Goal: Information Seeking & Learning: Learn about a topic

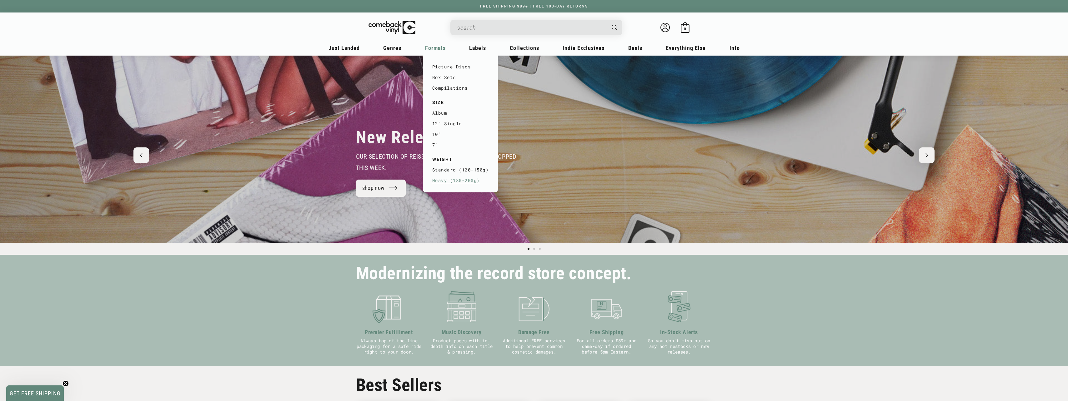
click at [447, 183] on link "Heavy (180-200g)" at bounding box center [460, 180] width 57 height 11
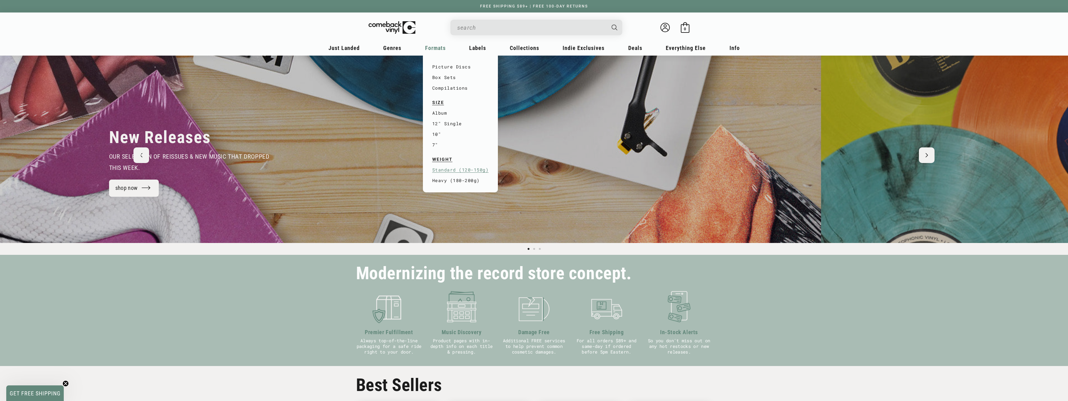
scroll to position [0, 404]
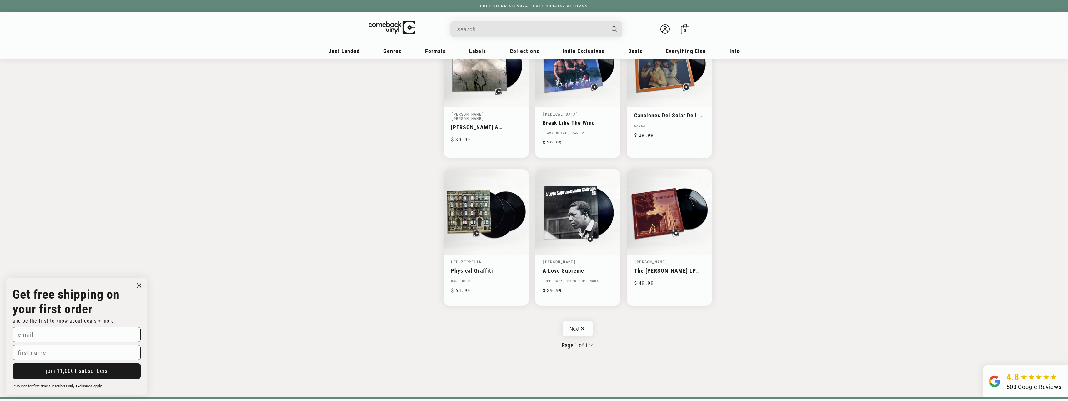
scroll to position [852, 0]
click at [578, 326] on link "Next" at bounding box center [578, 328] width 31 height 15
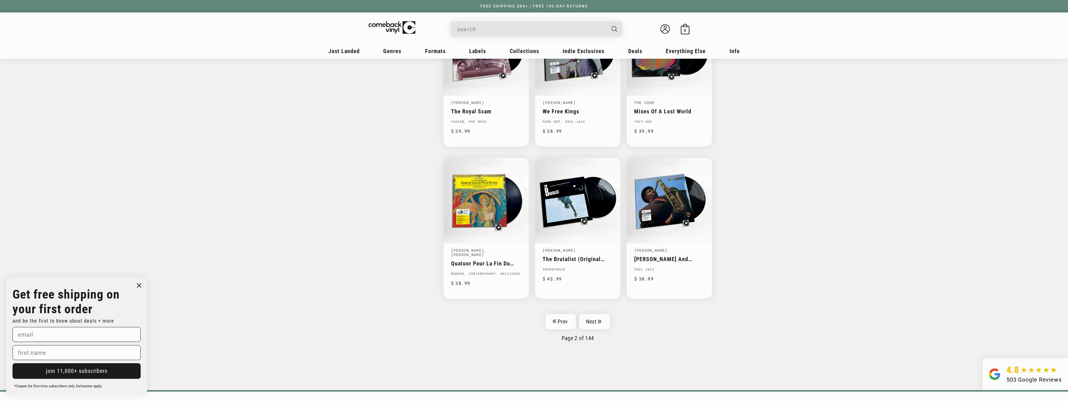
scroll to position [868, 0]
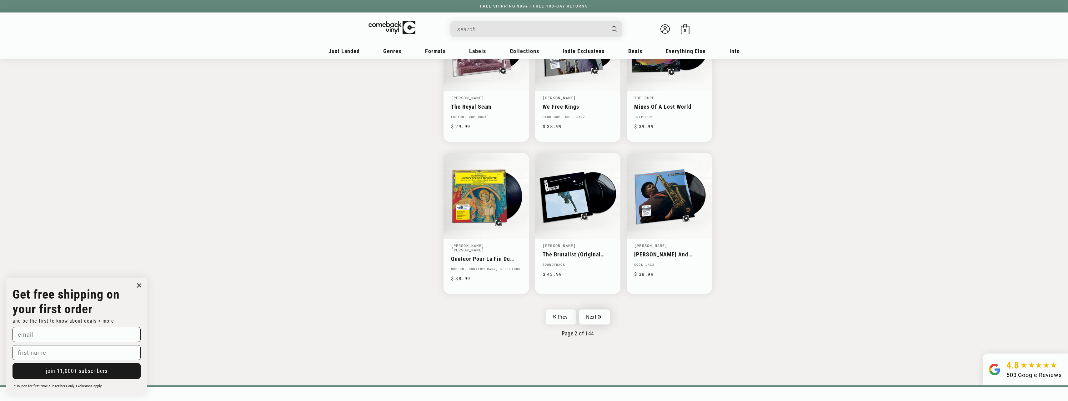
click at [600, 319] on icon "Pagination" at bounding box center [599, 317] width 3 height 4
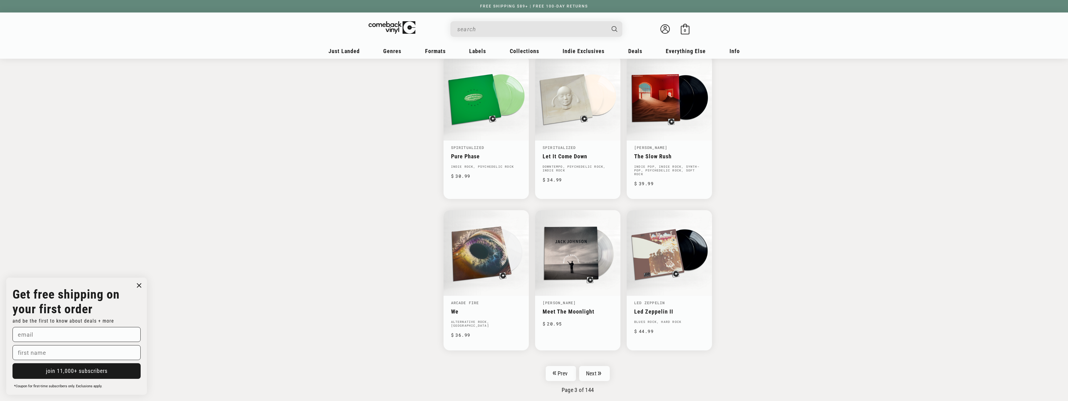
scroll to position [899, 0]
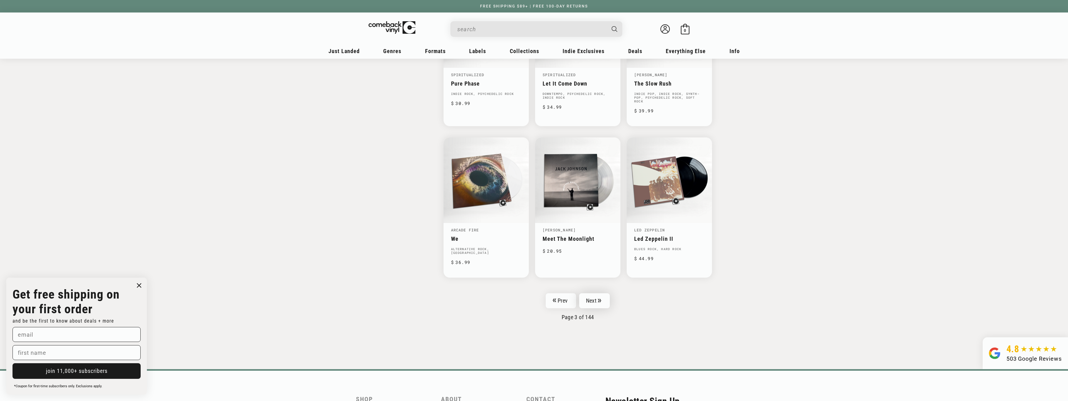
click at [595, 299] on link "Next" at bounding box center [594, 301] width 31 height 15
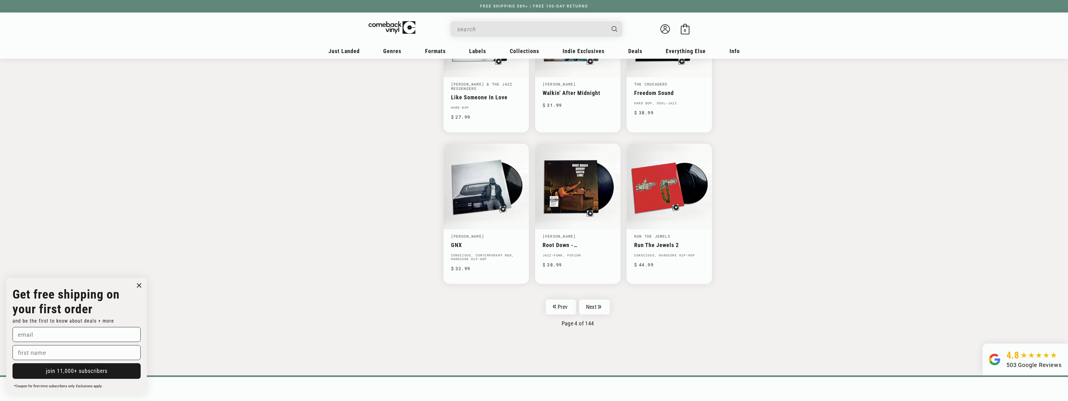
scroll to position [883, 0]
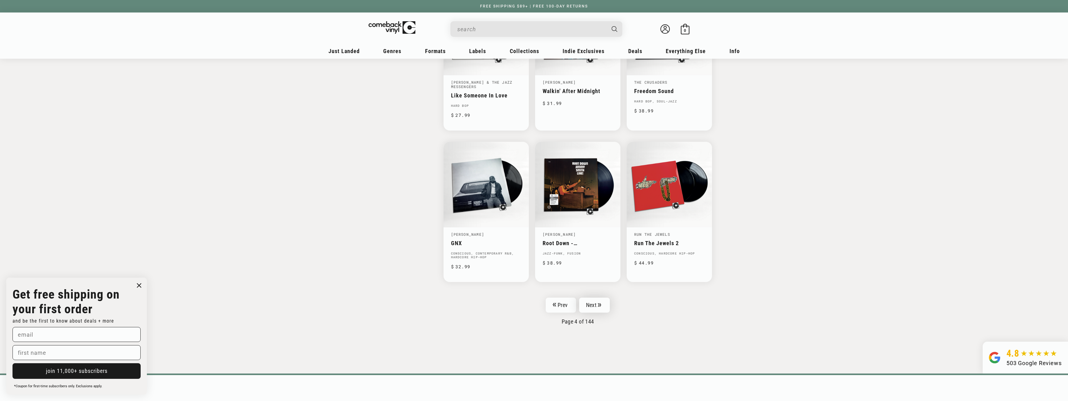
click at [592, 304] on link "Next" at bounding box center [594, 305] width 31 height 15
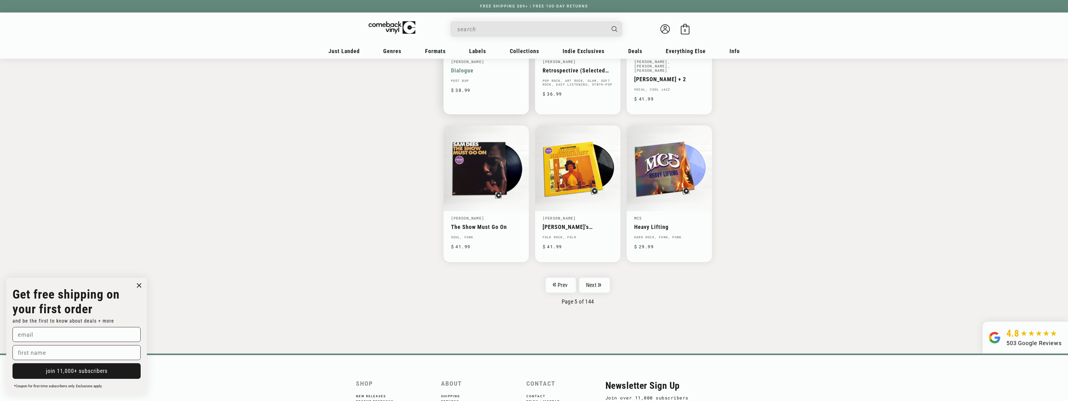
scroll to position [907, 0]
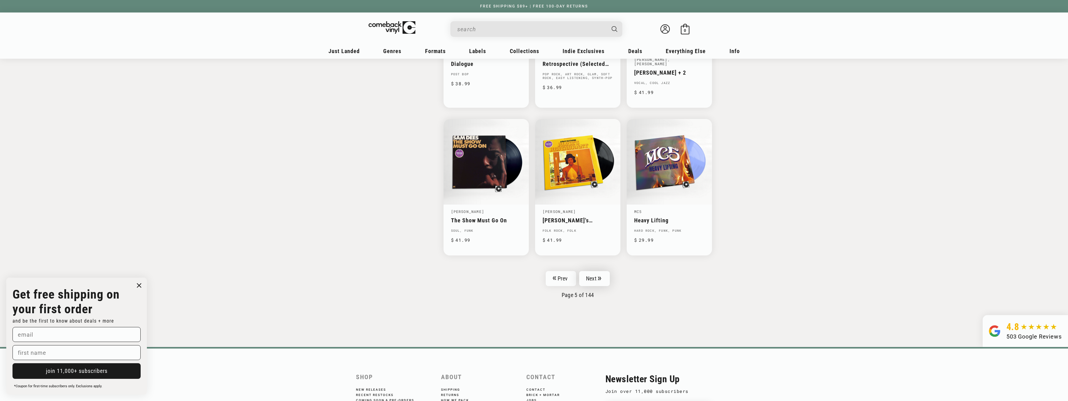
click at [599, 277] on icon "Pagination" at bounding box center [599, 279] width 3 height 4
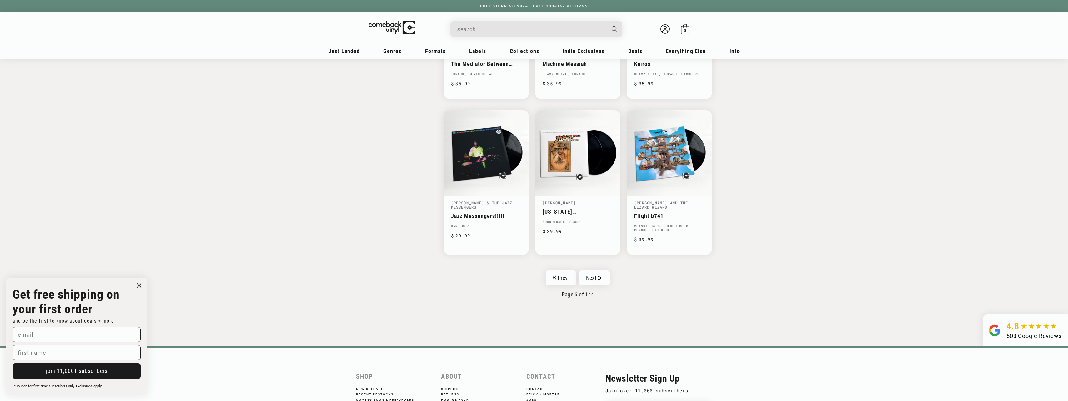
scroll to position [946, 0]
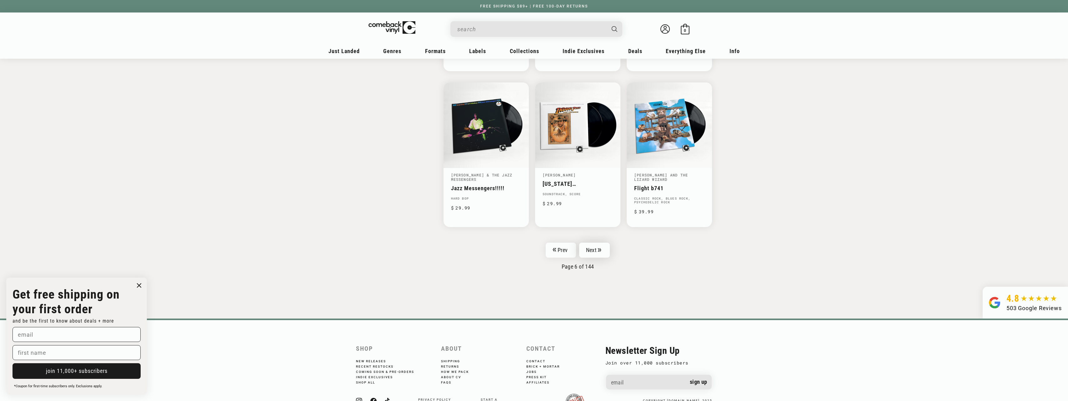
click at [589, 248] on link "Next" at bounding box center [594, 250] width 31 height 15
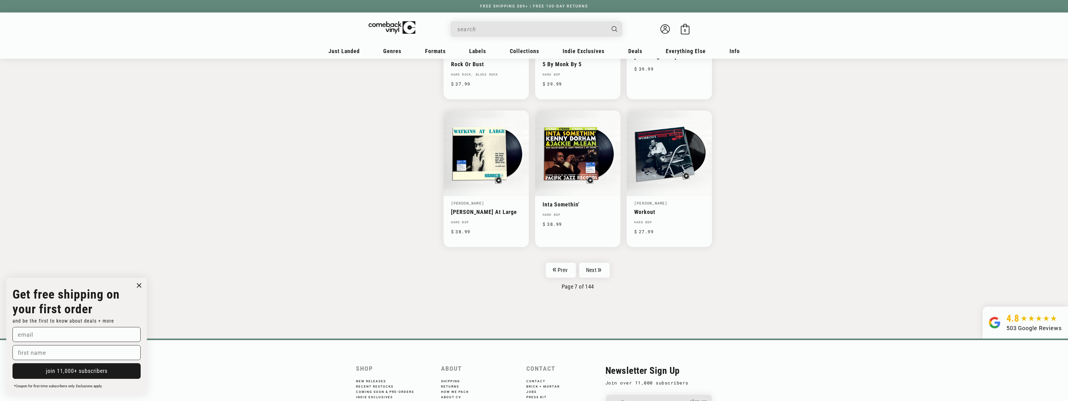
scroll to position [954, 0]
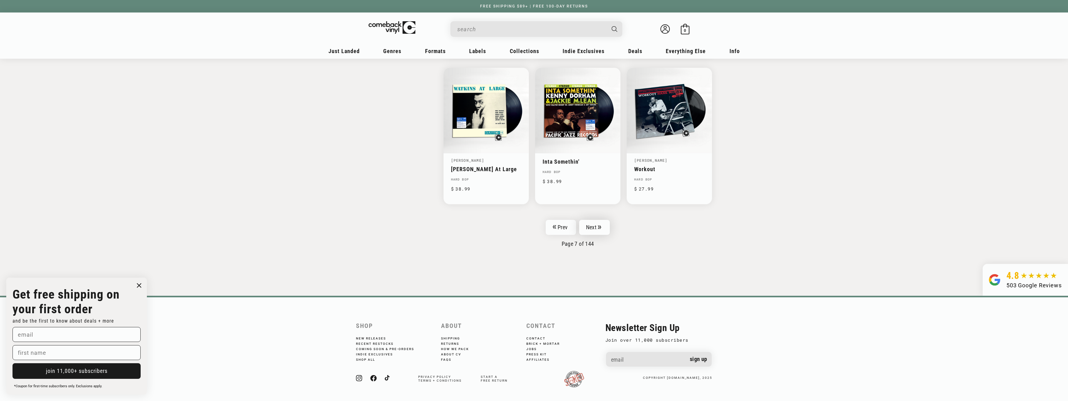
click at [599, 229] on link "Next" at bounding box center [594, 227] width 31 height 15
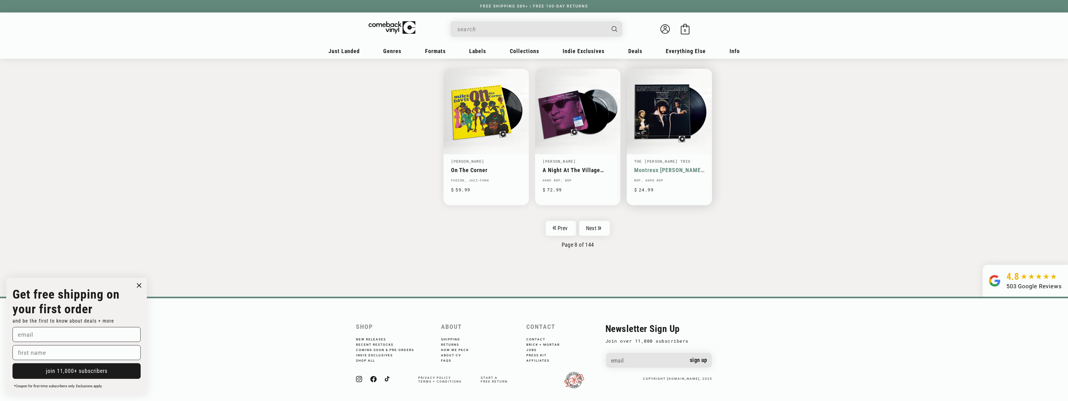
scroll to position [962, 0]
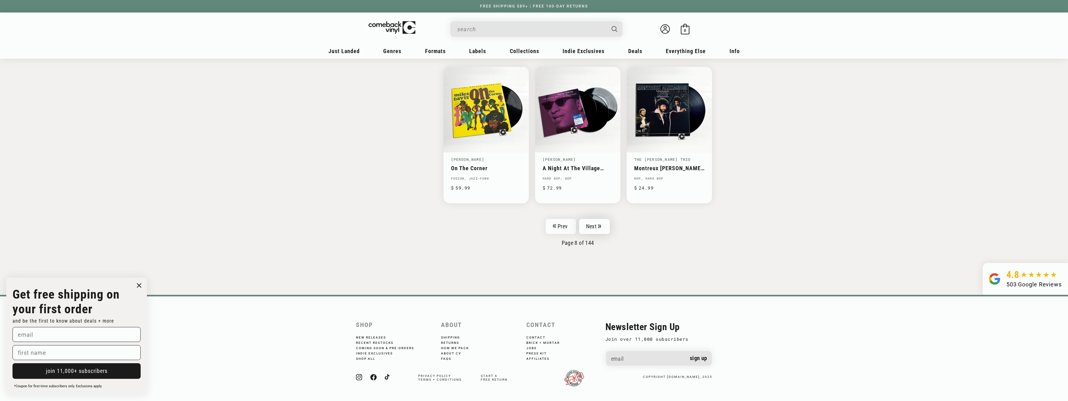
click at [596, 222] on link "Next" at bounding box center [594, 226] width 31 height 15
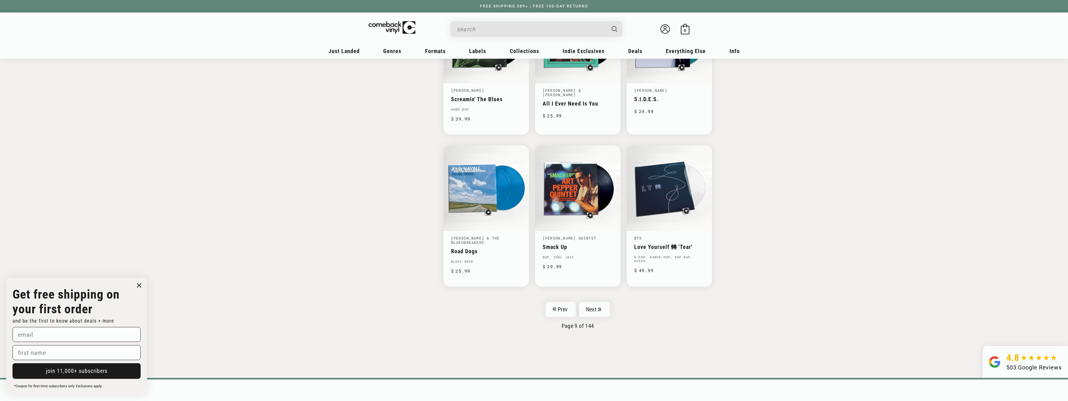
scroll to position [883, 0]
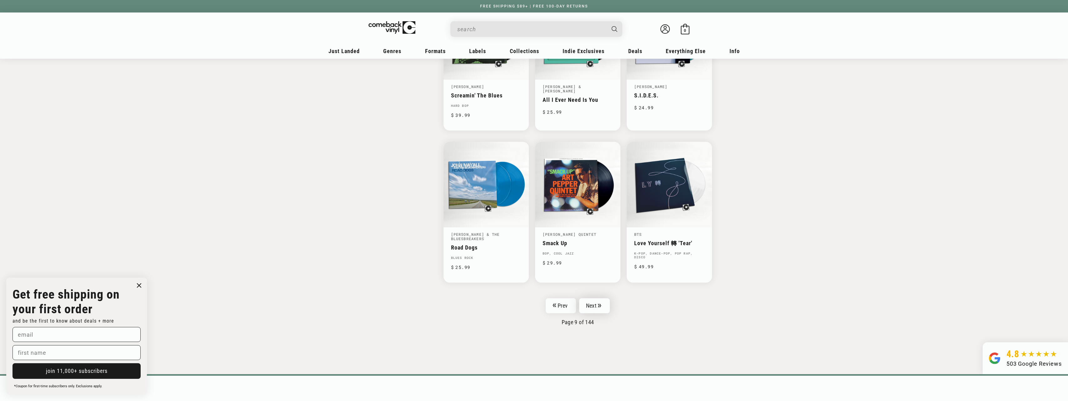
click at [599, 304] on icon "Pagination" at bounding box center [599, 306] width 3 height 4
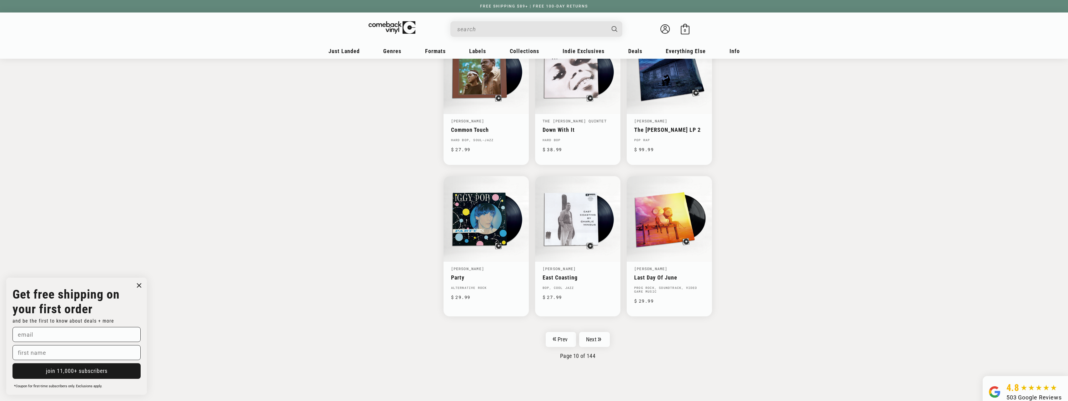
scroll to position [860, 0]
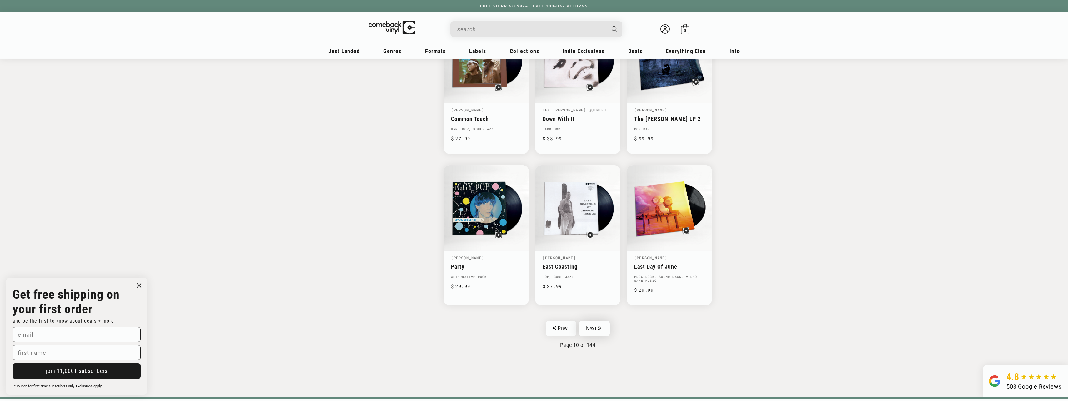
click at [592, 329] on link "Next" at bounding box center [594, 328] width 31 height 15
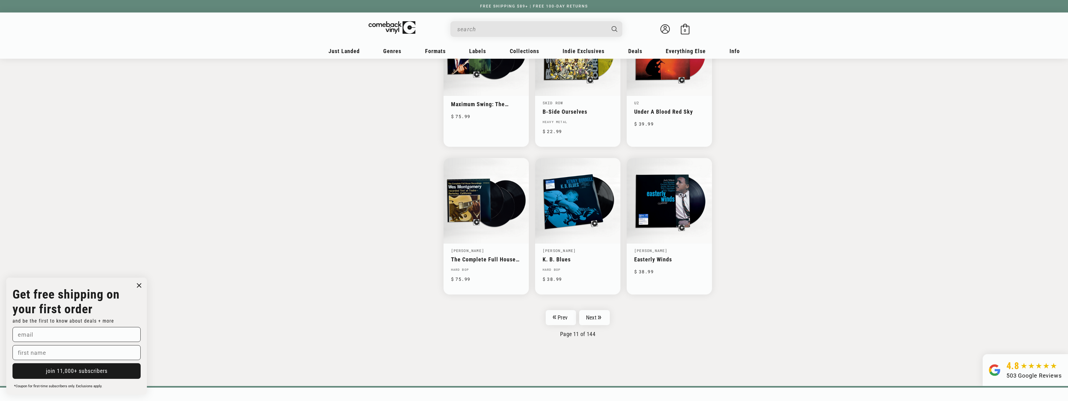
scroll to position [848, 0]
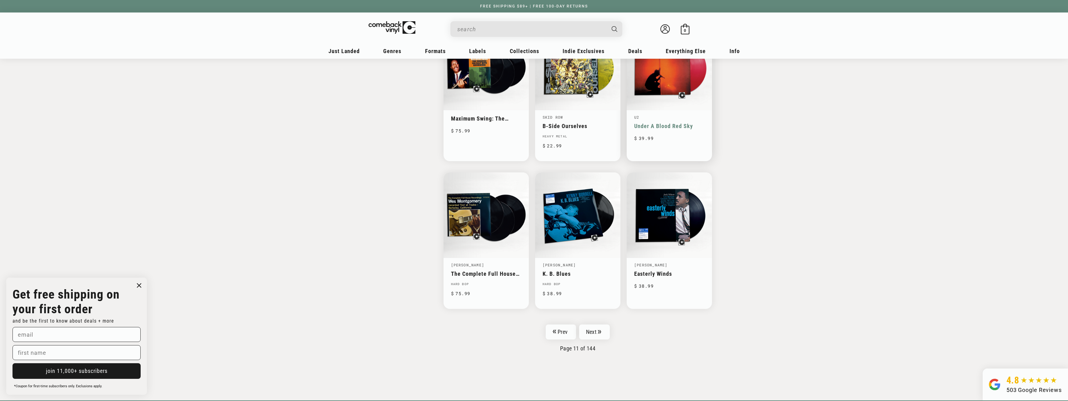
click at [662, 126] on link "Under A Blood Red Sky" at bounding box center [669, 126] width 70 height 7
click at [594, 331] on link "Next" at bounding box center [594, 332] width 31 height 15
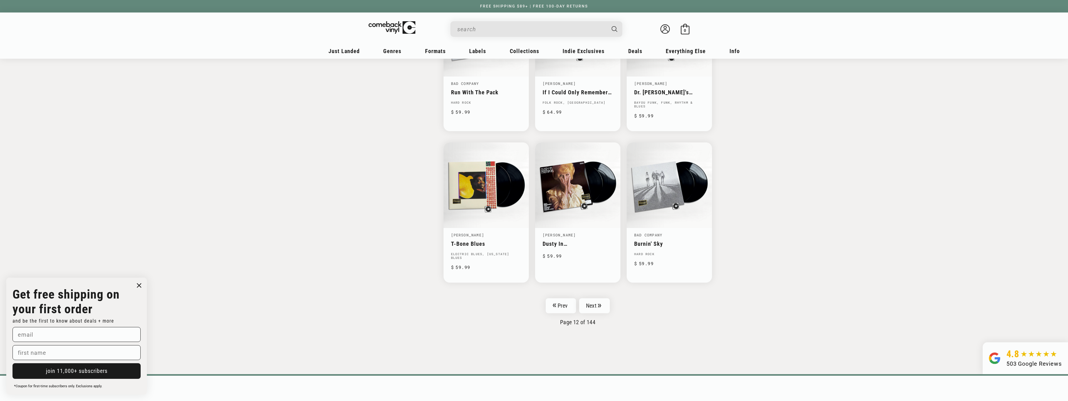
scroll to position [899, 0]
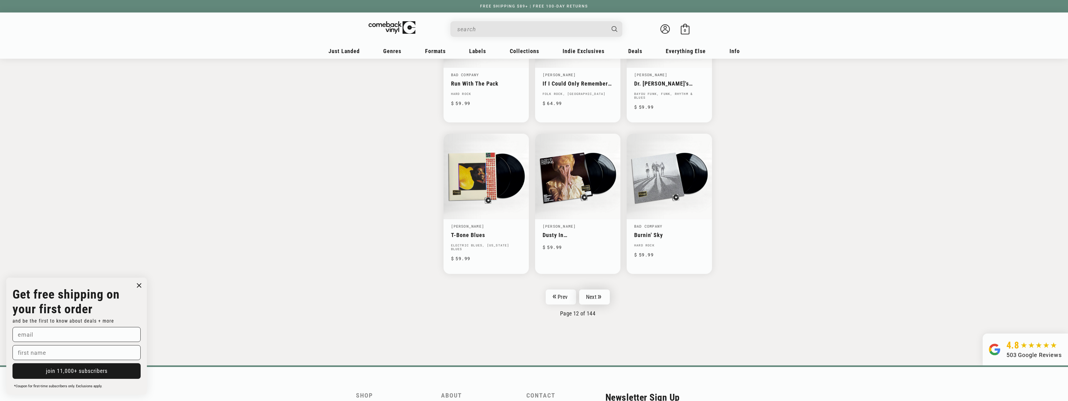
click at [595, 293] on link "Next" at bounding box center [594, 297] width 31 height 15
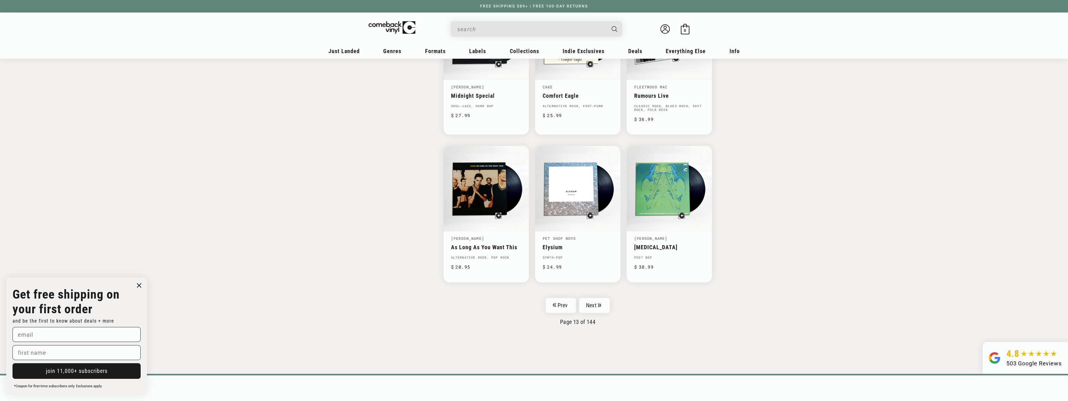
scroll to position [899, 0]
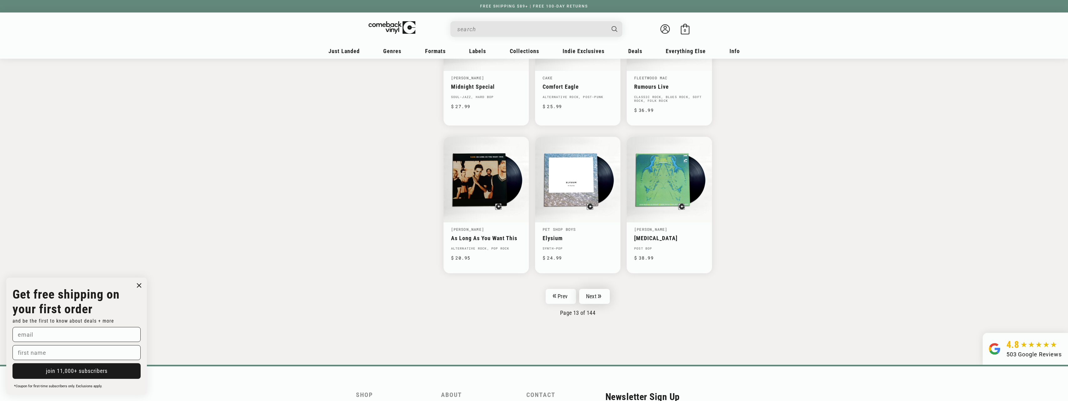
click at [594, 295] on link "Next" at bounding box center [594, 296] width 31 height 15
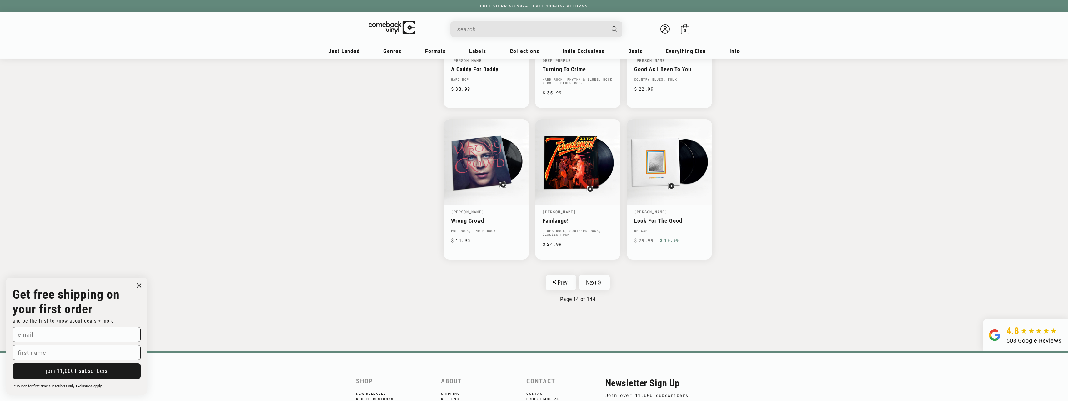
scroll to position [922, 0]
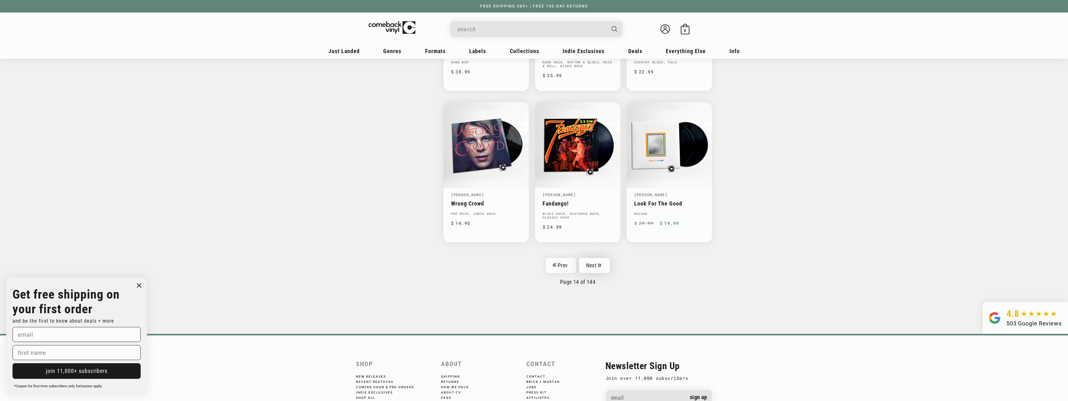
click at [599, 267] on icon "Pagination" at bounding box center [599, 266] width 3 height 4
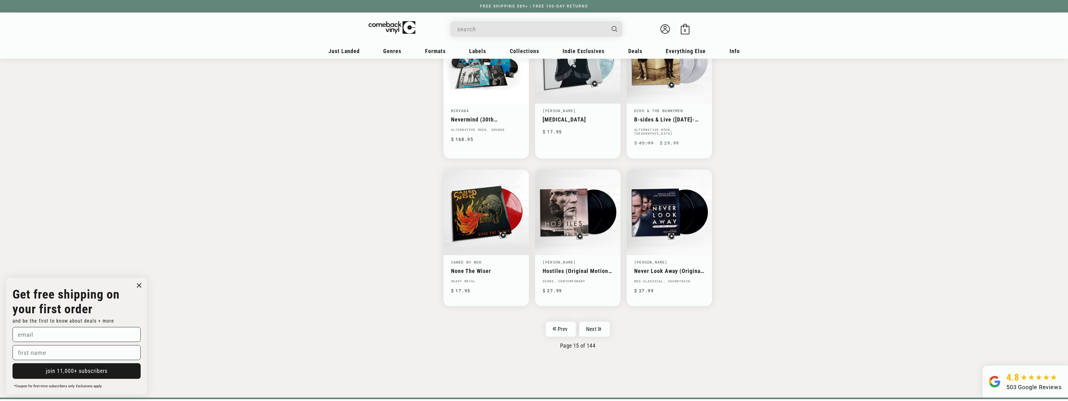
scroll to position [860, 0]
click at [600, 327] on icon "Pagination" at bounding box center [599, 329] width 3 height 4
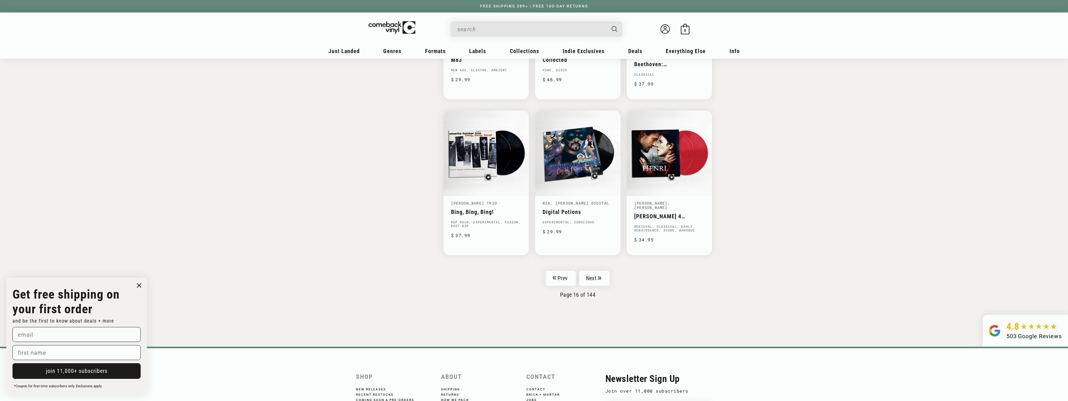
scroll to position [938, 0]
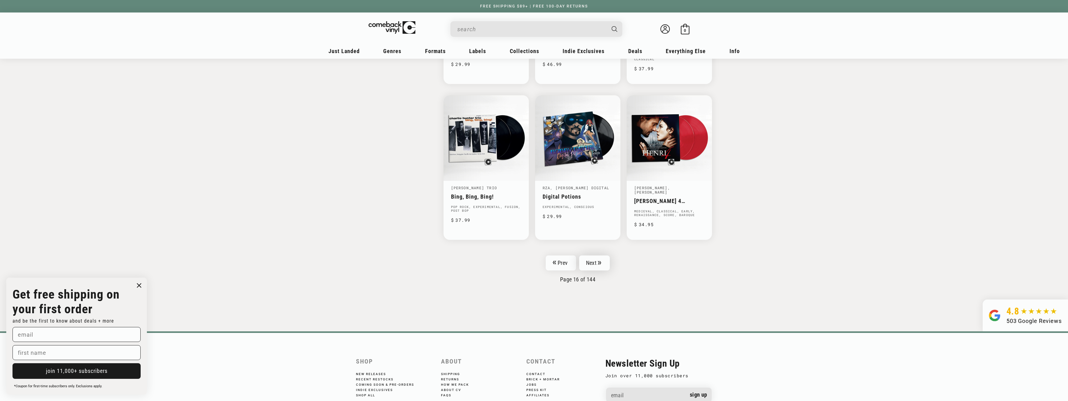
click at [592, 261] on link "Next" at bounding box center [594, 263] width 31 height 15
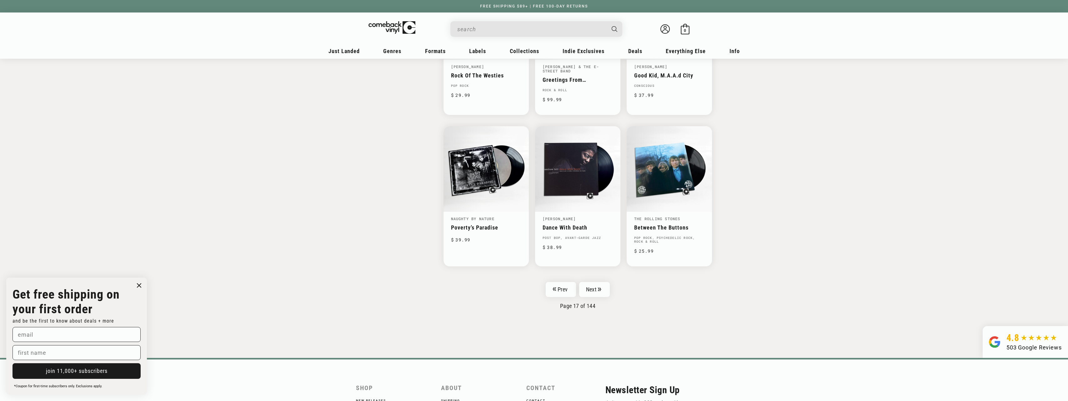
scroll to position [891, 0]
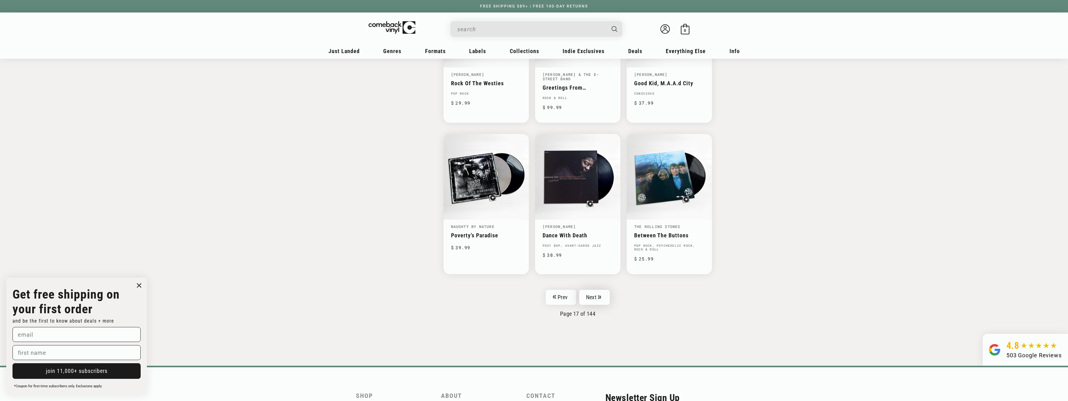
click at [605, 303] on link "Next" at bounding box center [594, 297] width 31 height 15
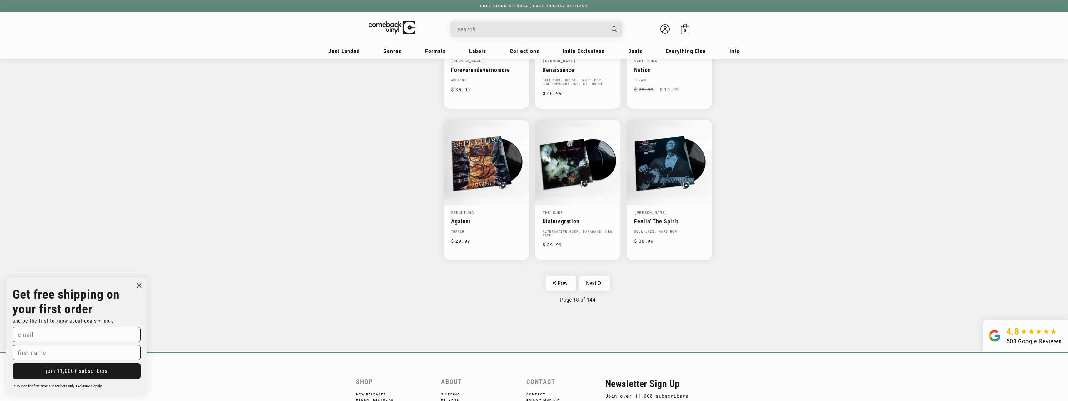
scroll to position [907, 0]
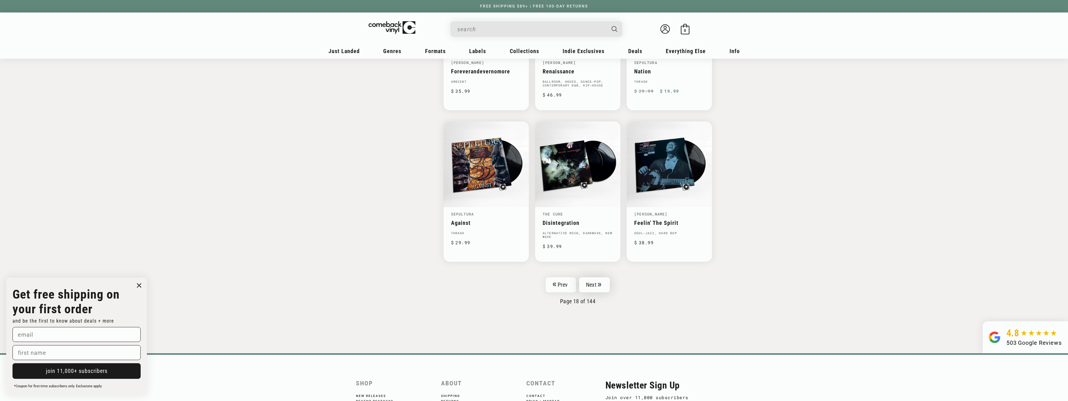
click at [604, 288] on link "Next" at bounding box center [594, 285] width 31 height 15
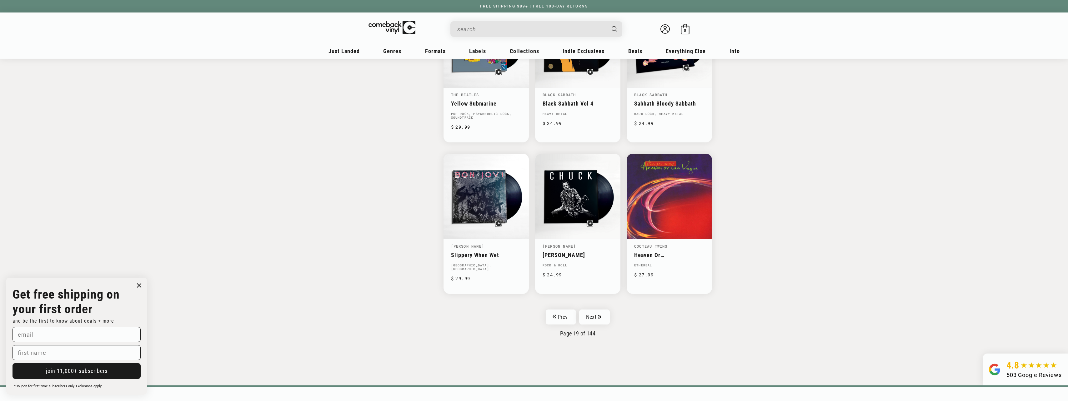
scroll to position [891, 0]
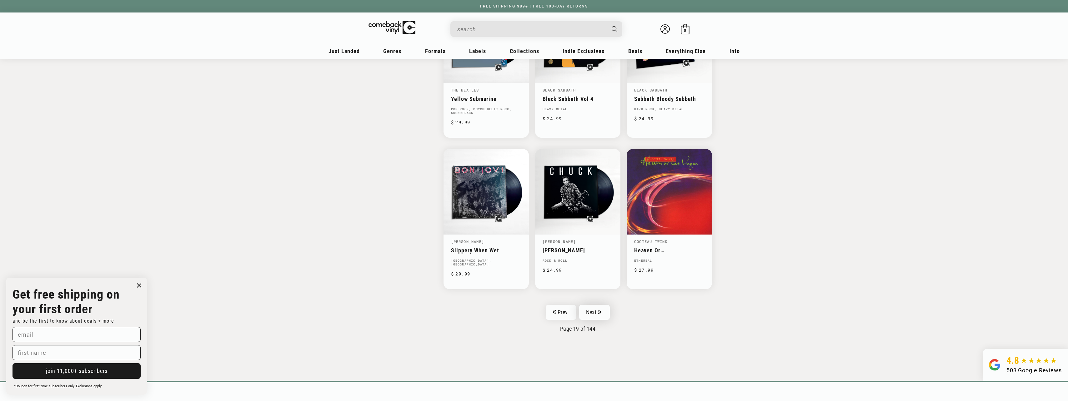
click at [601, 310] on icon "Pagination" at bounding box center [599, 312] width 3 height 4
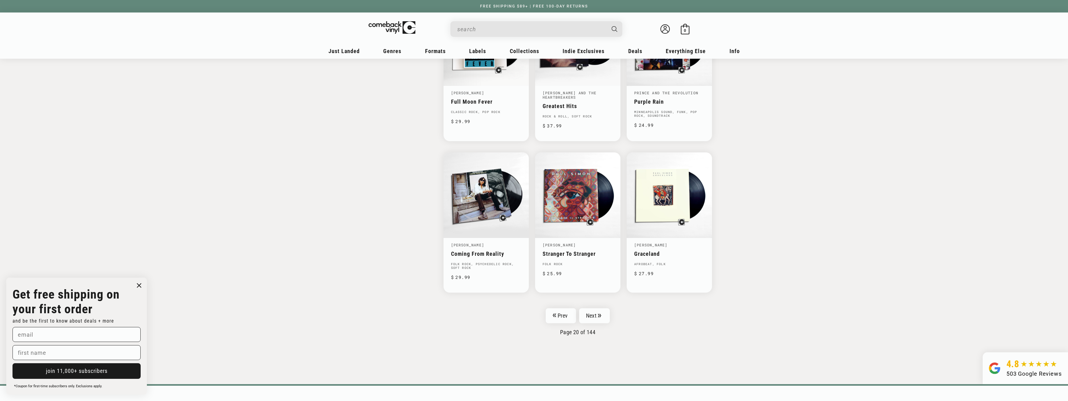
scroll to position [891, 0]
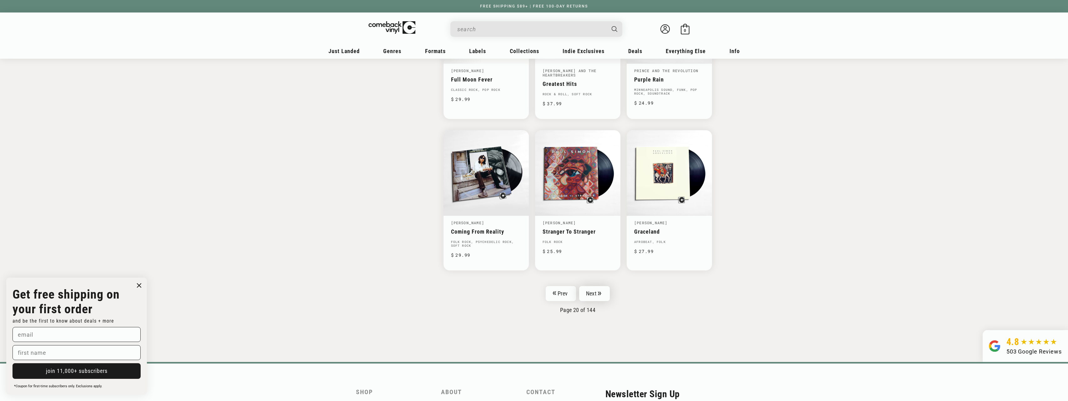
click at [601, 292] on icon "Pagination" at bounding box center [599, 294] width 3 height 4
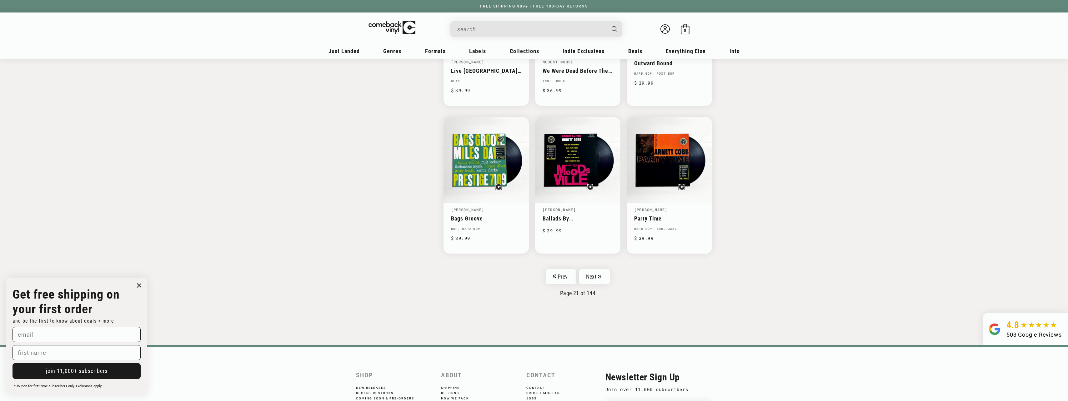
scroll to position [915, 0]
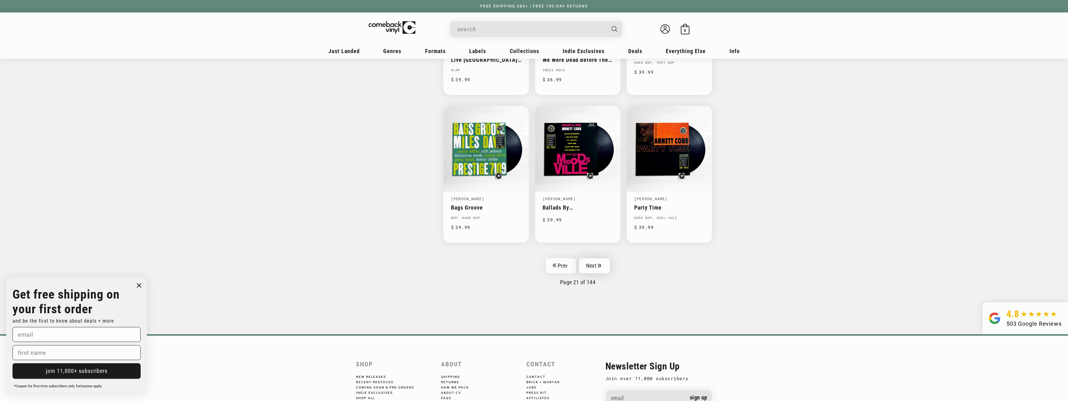
click at [596, 265] on link "Next" at bounding box center [594, 266] width 31 height 15
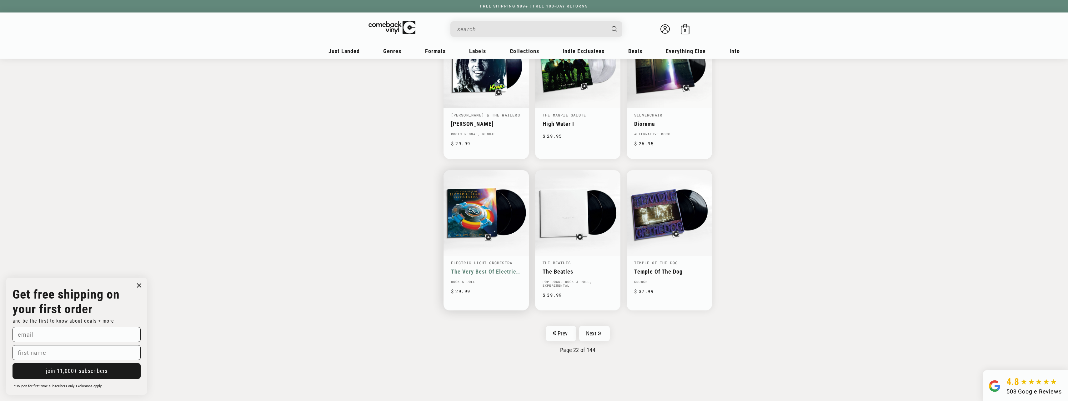
scroll to position [860, 0]
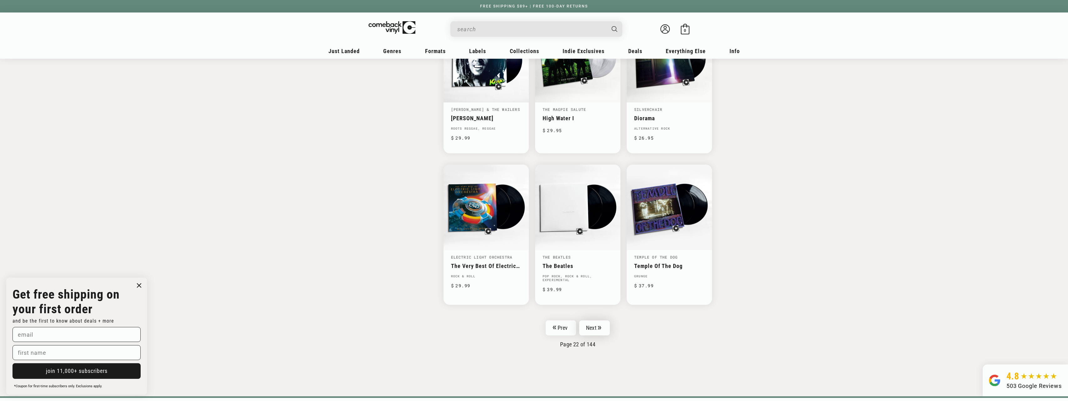
click at [597, 328] on link "Next" at bounding box center [594, 328] width 31 height 15
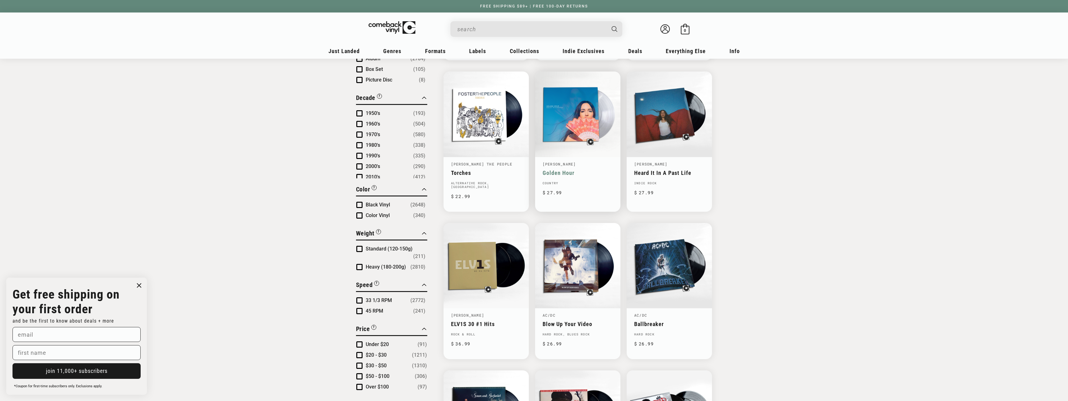
scroll to position [383, 0]
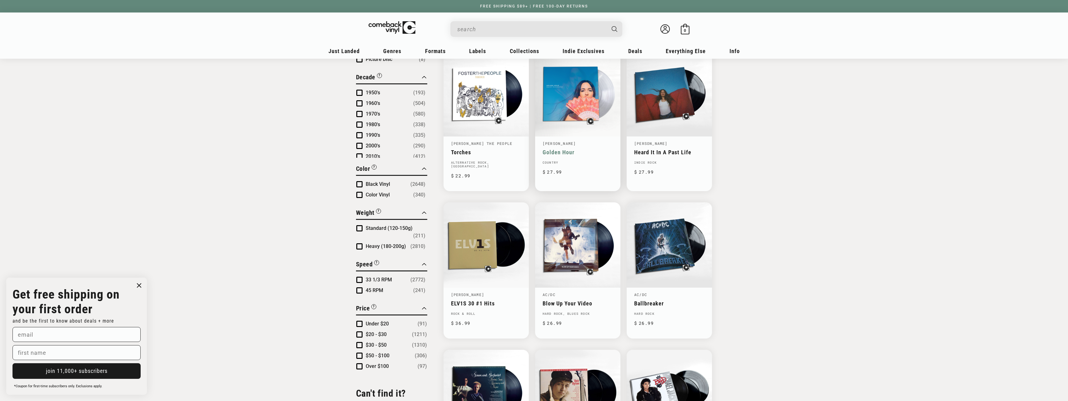
click at [560, 151] on link "Golden Hour" at bounding box center [578, 152] width 70 height 7
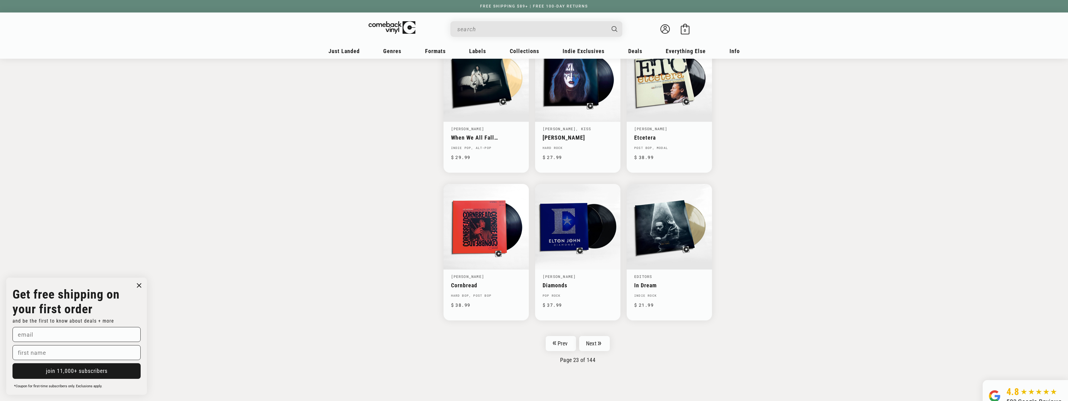
scroll to position [852, 0]
click at [599, 341] on icon "Pagination" at bounding box center [599, 343] width 3 height 4
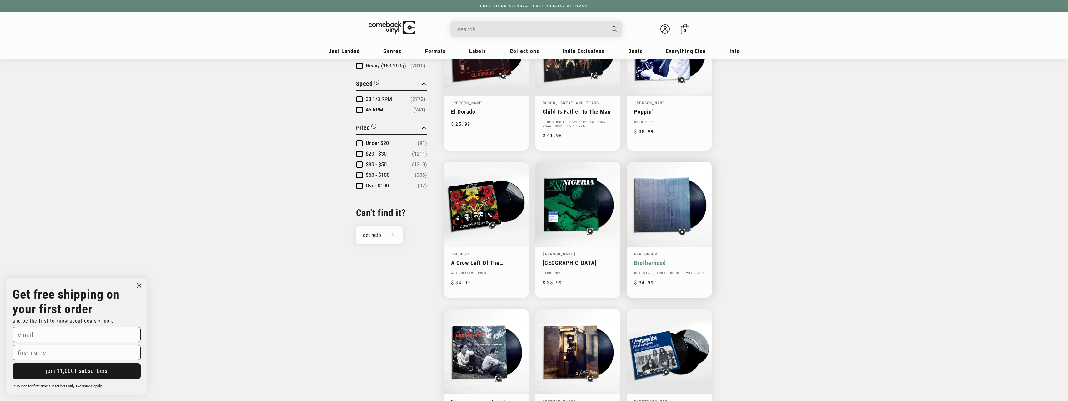
scroll to position [563, 0]
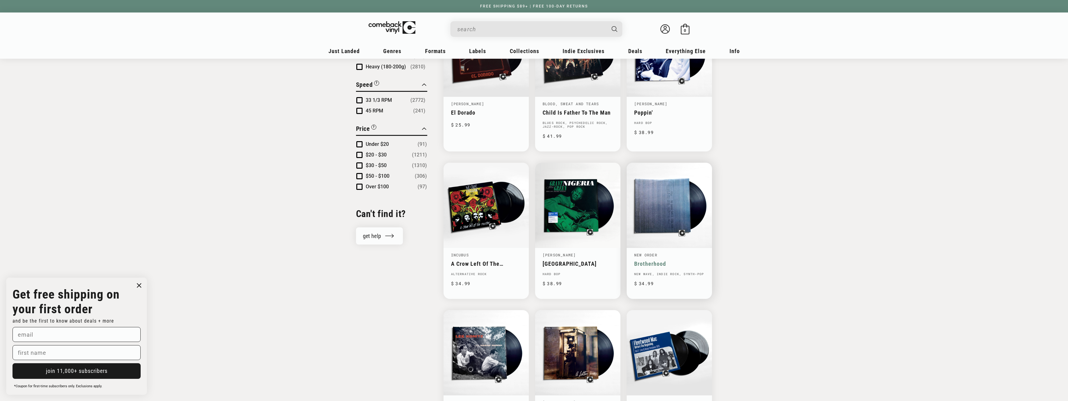
click at [652, 261] on link "Brotherhood" at bounding box center [669, 264] width 70 height 7
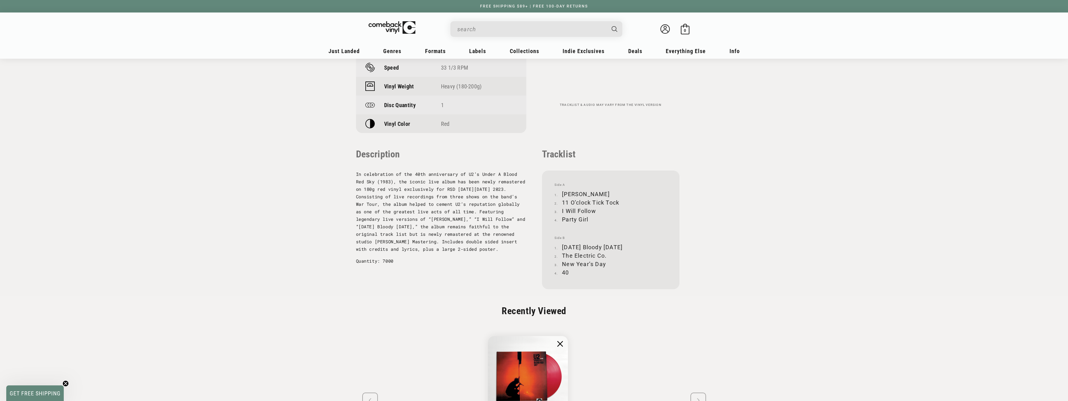
scroll to position [458, 0]
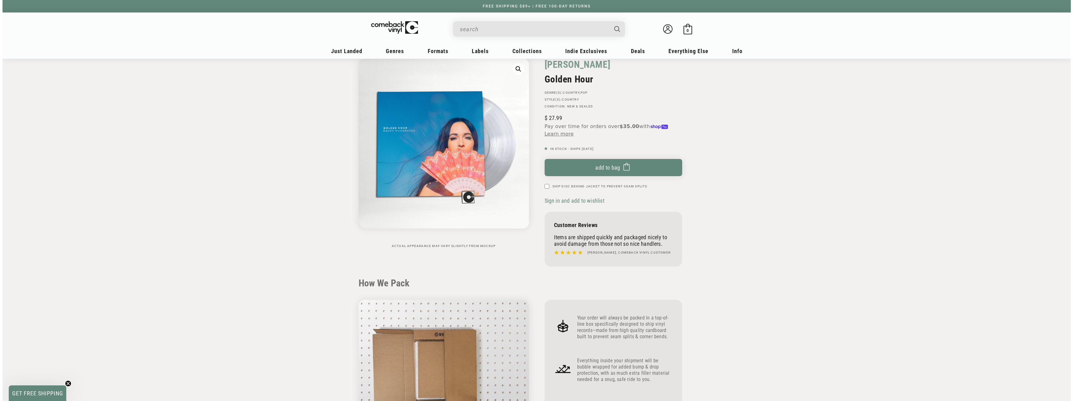
scroll to position [31, 0]
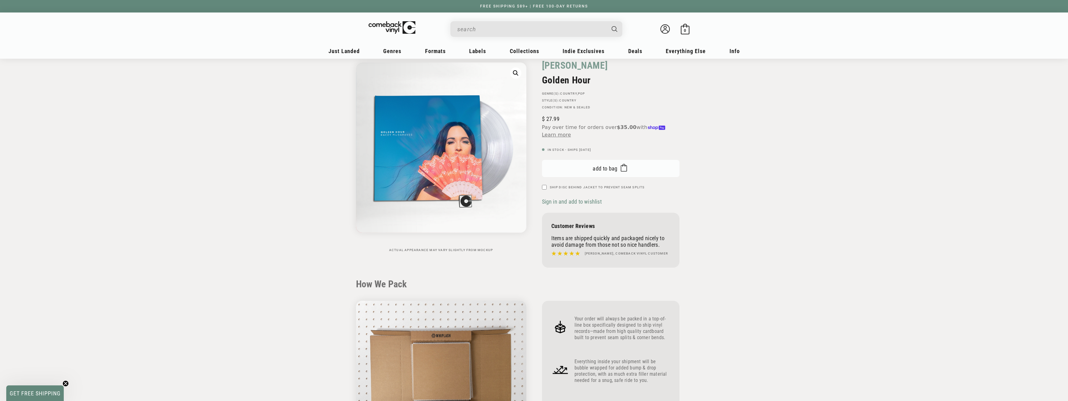
click at [617, 169] on span "Add to bag" at bounding box center [605, 168] width 25 height 7
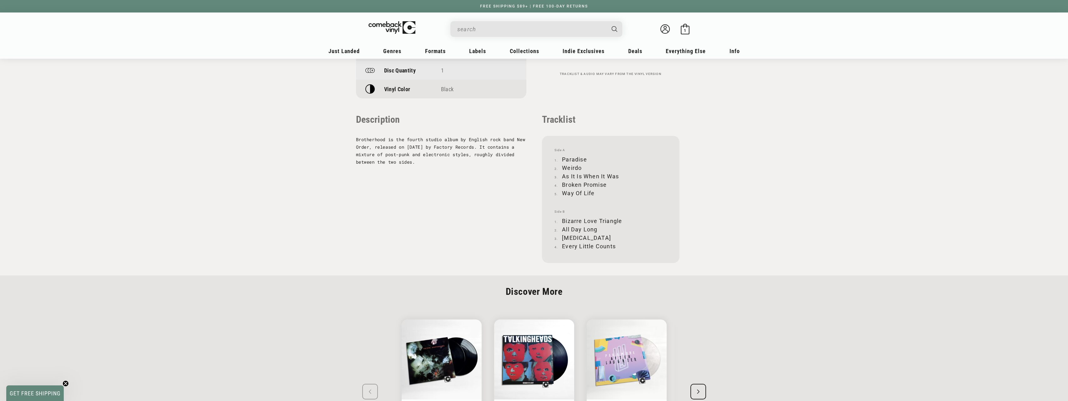
scroll to position [589, 0]
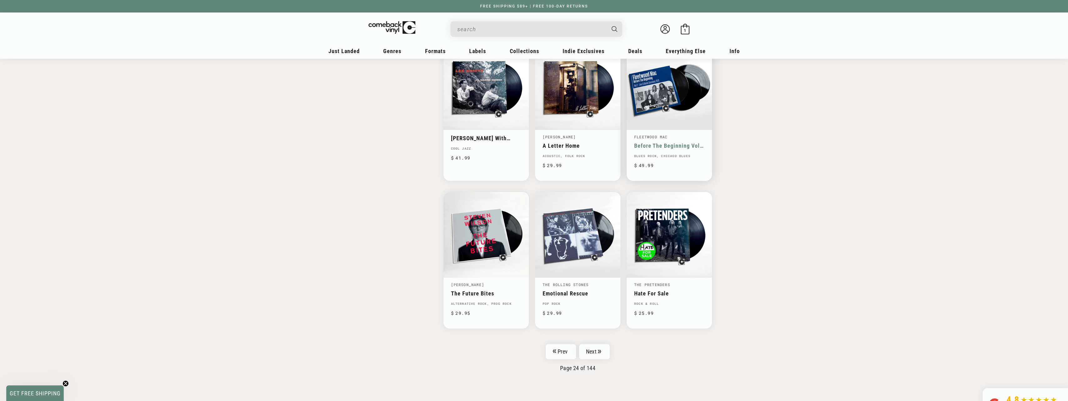
scroll to position [930, 0]
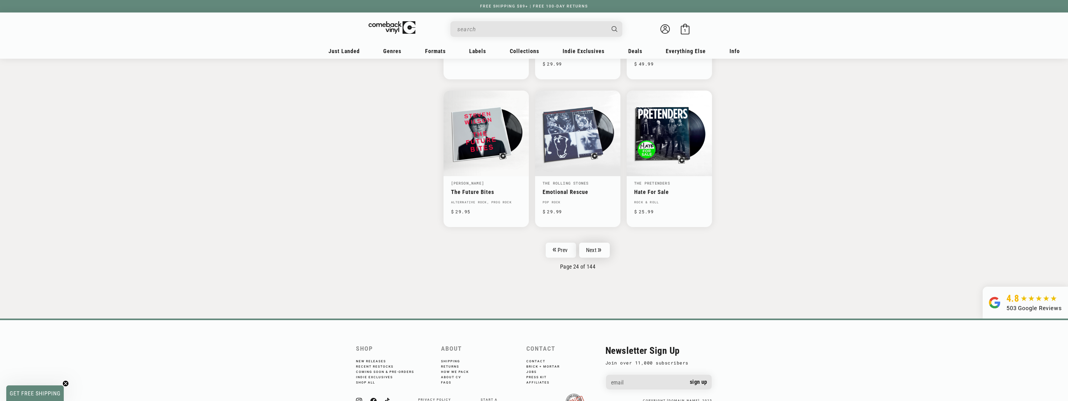
click at [589, 250] on link "Next" at bounding box center [594, 250] width 31 height 15
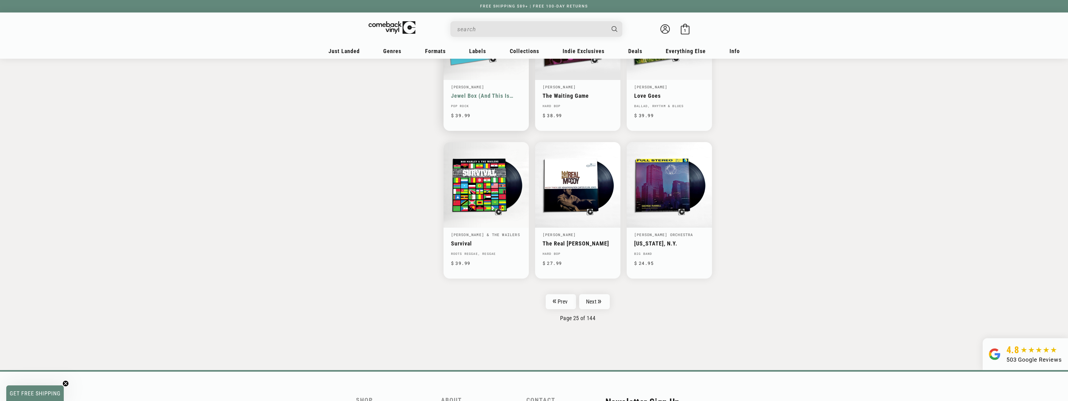
scroll to position [922, 0]
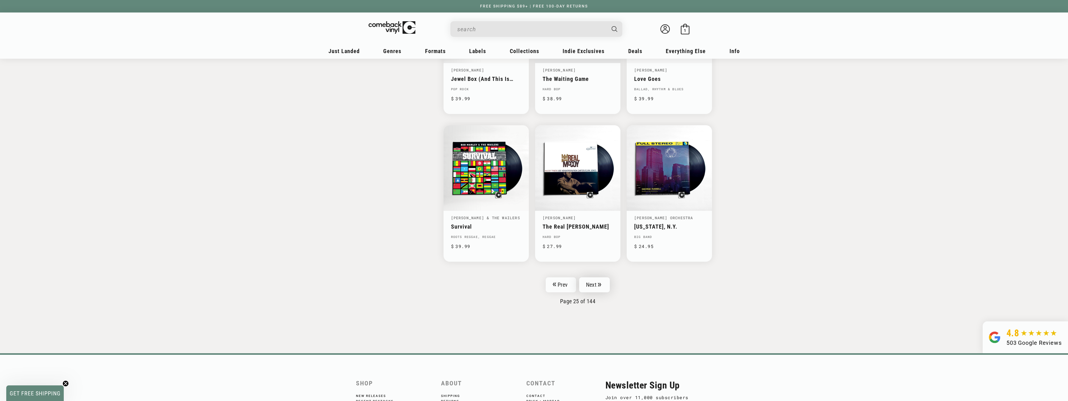
click at [600, 278] on link "Next" at bounding box center [594, 285] width 31 height 15
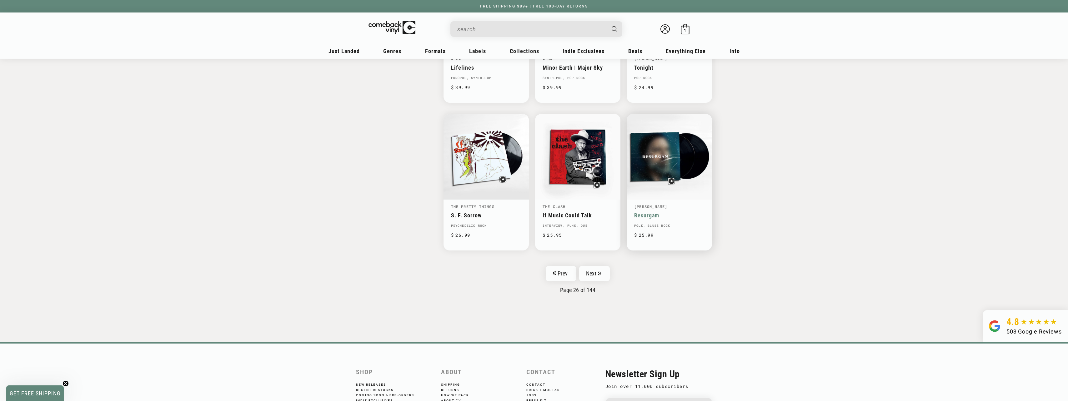
scroll to position [907, 0]
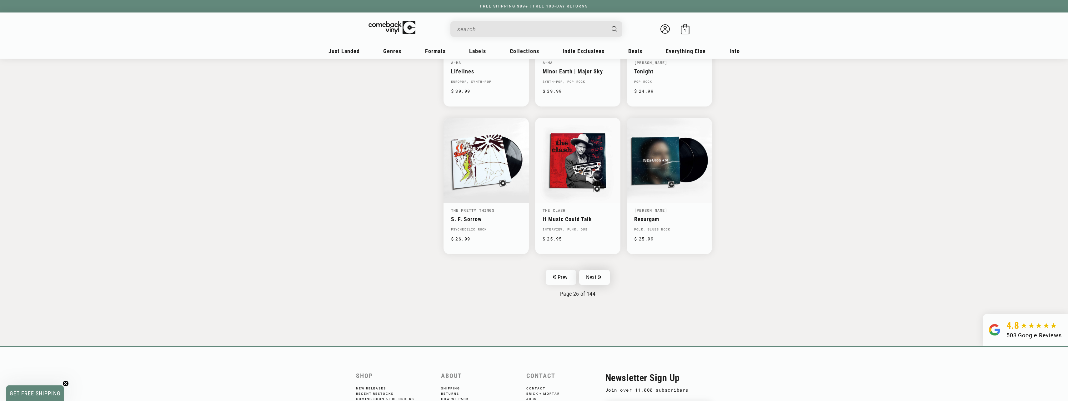
click at [598, 276] on link "Next" at bounding box center [594, 277] width 31 height 15
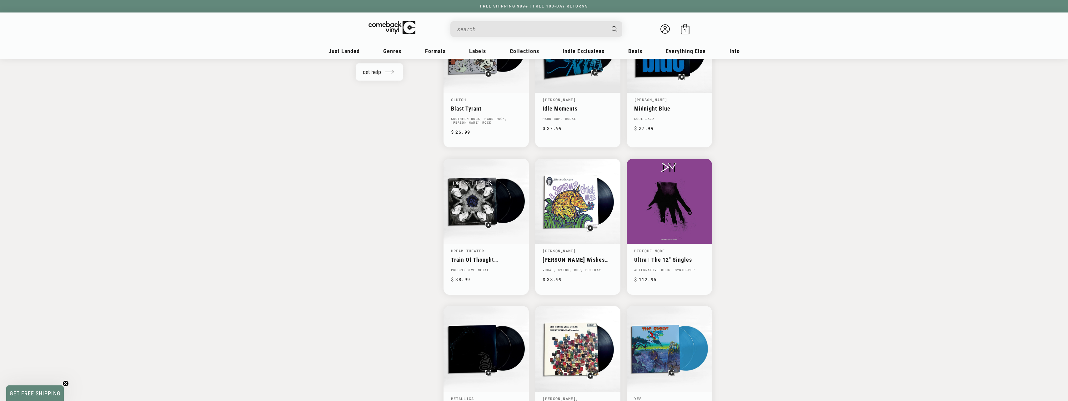
scroll to position [883, 0]
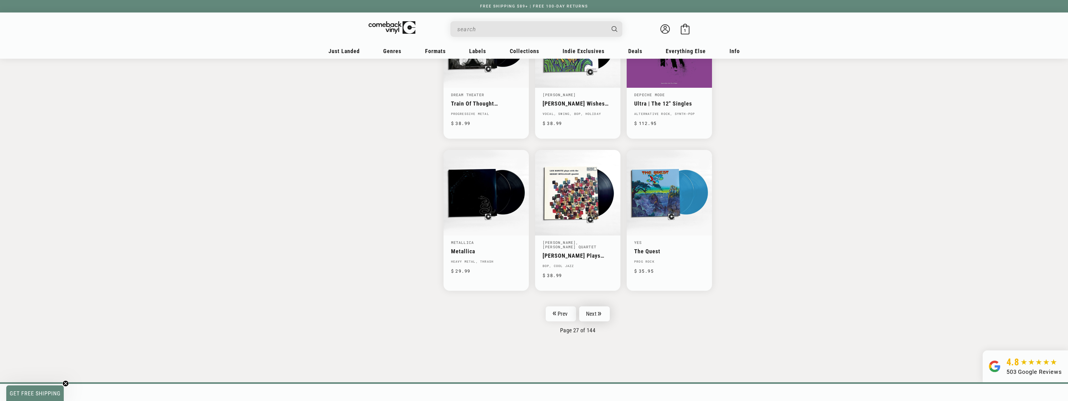
click at [595, 309] on link "Next" at bounding box center [594, 314] width 31 height 15
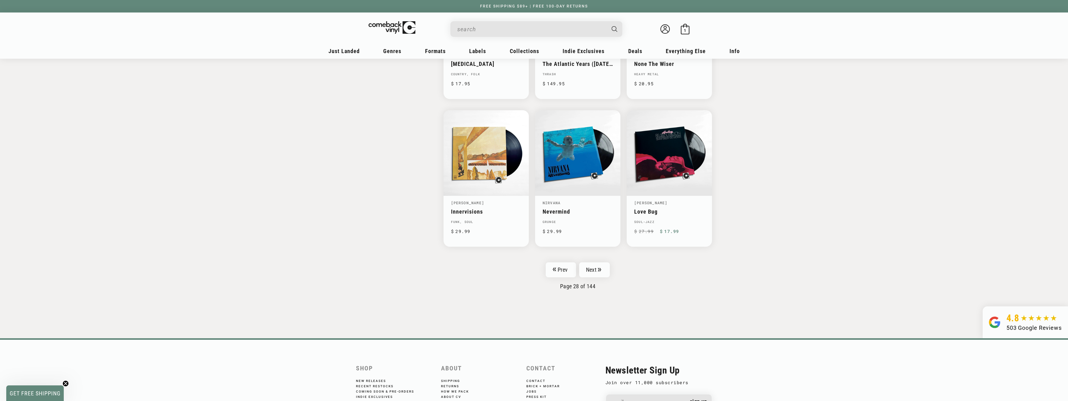
scroll to position [930, 0]
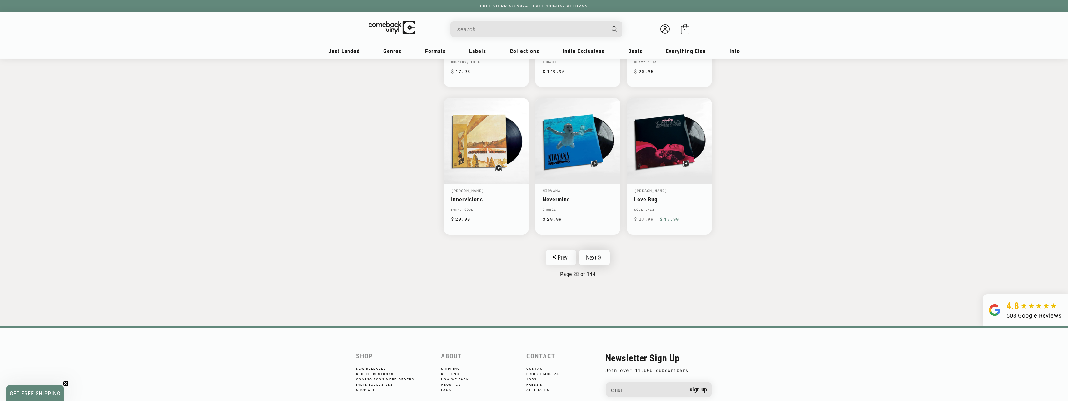
click at [596, 256] on link "Next" at bounding box center [594, 257] width 31 height 15
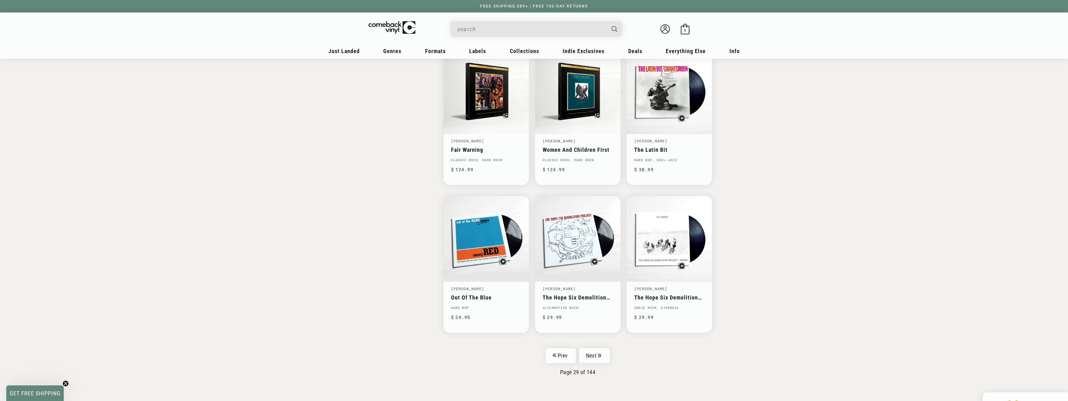
scroll to position [860, 0]
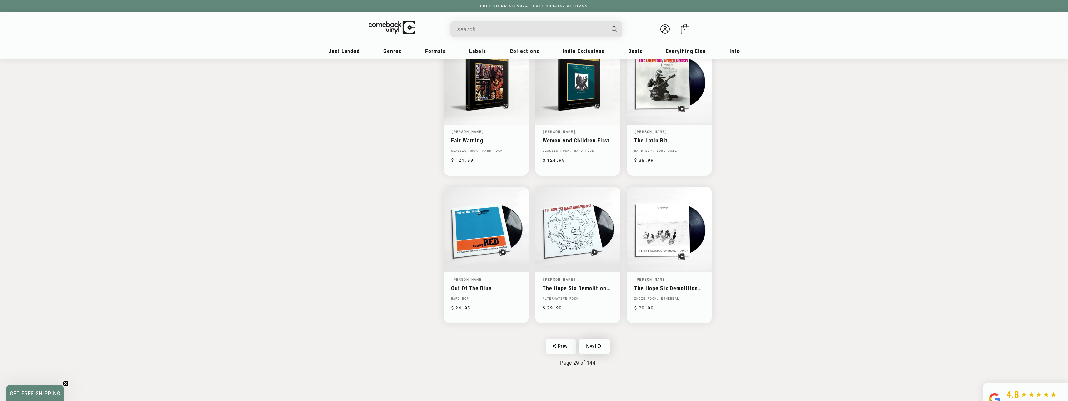
click at [593, 342] on link "Next" at bounding box center [594, 347] width 31 height 15
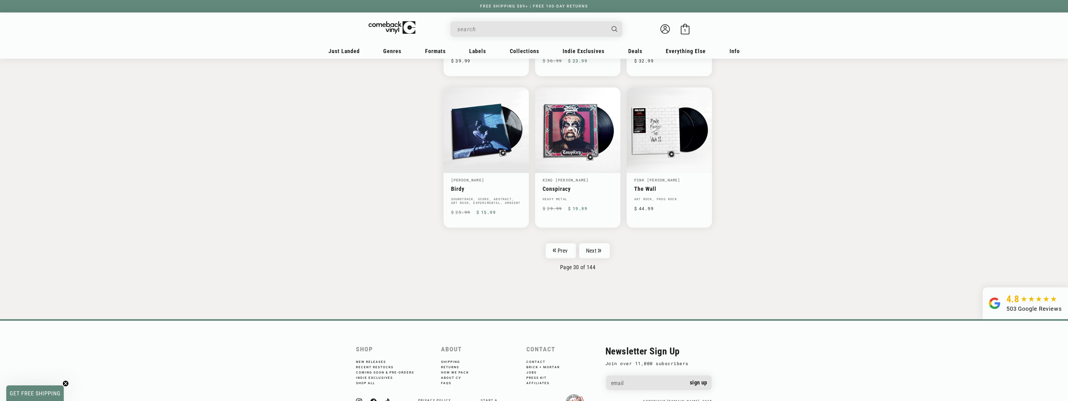
scroll to position [969, 0]
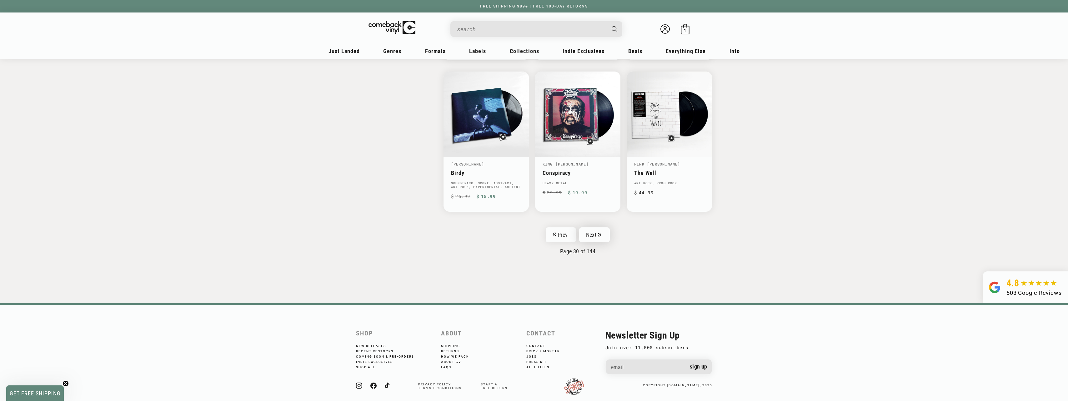
click at [601, 228] on link "Next" at bounding box center [594, 235] width 31 height 15
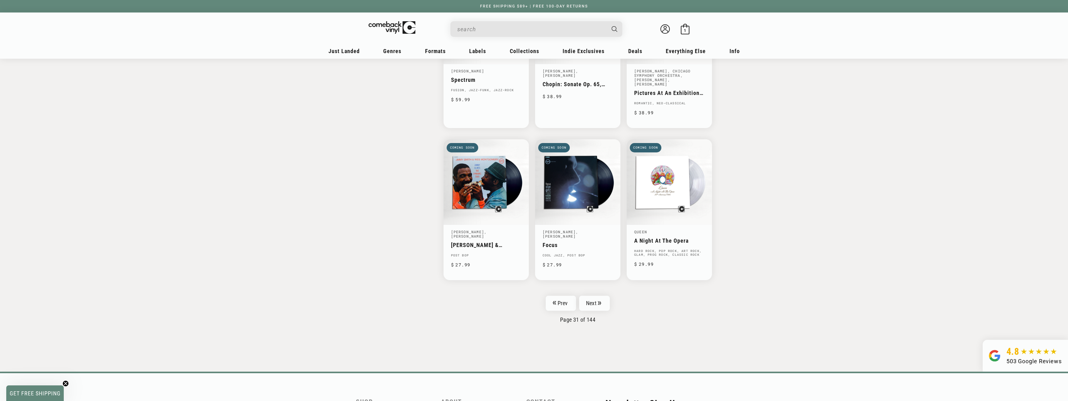
scroll to position [922, 0]
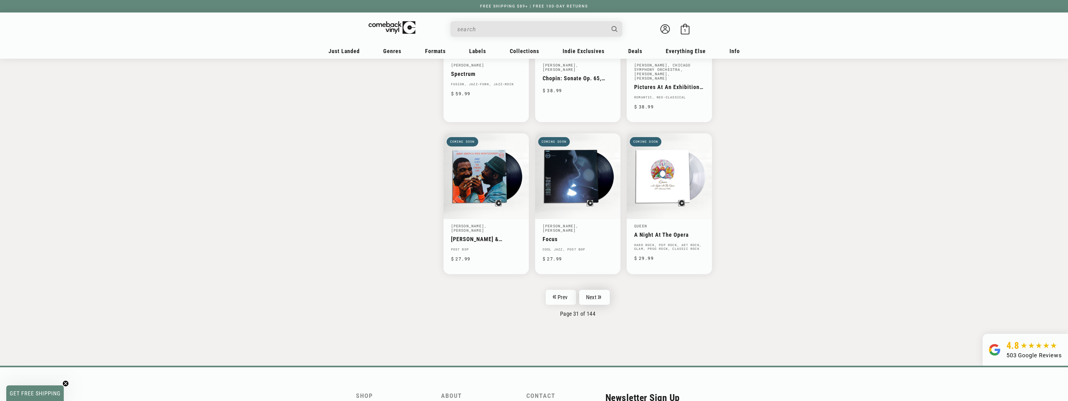
click at [599, 295] on icon "Pagination" at bounding box center [599, 297] width 3 height 4
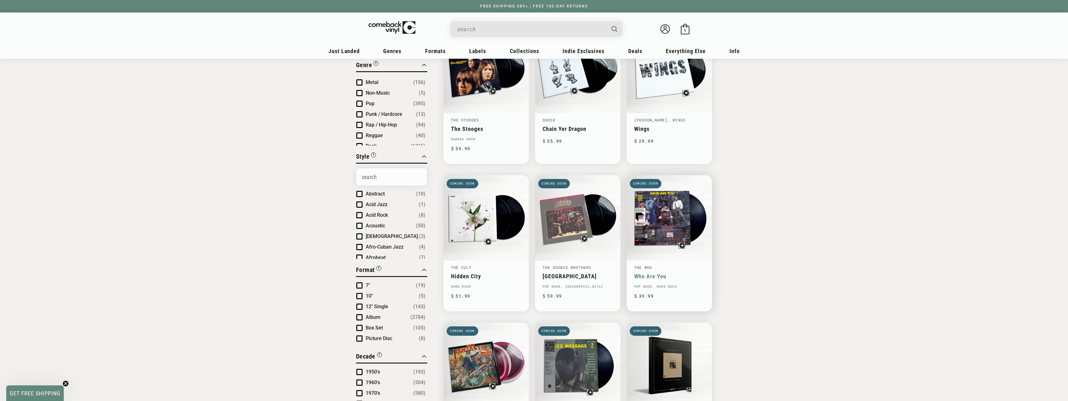
scroll to position [86, 0]
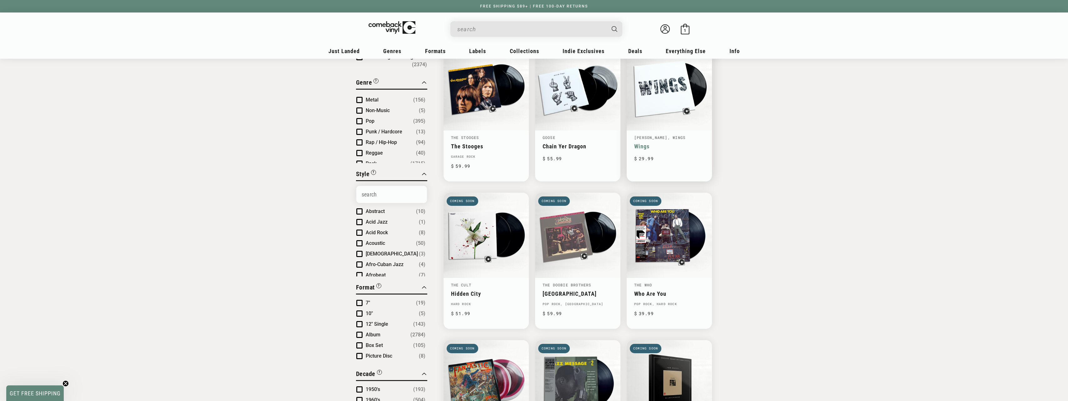
click at [653, 143] on link "Wings" at bounding box center [669, 146] width 70 height 7
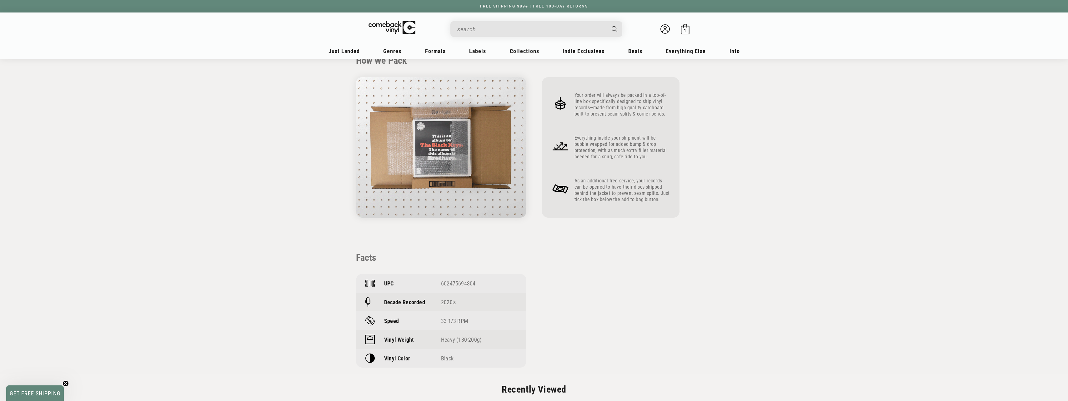
scroll to position [234, 0]
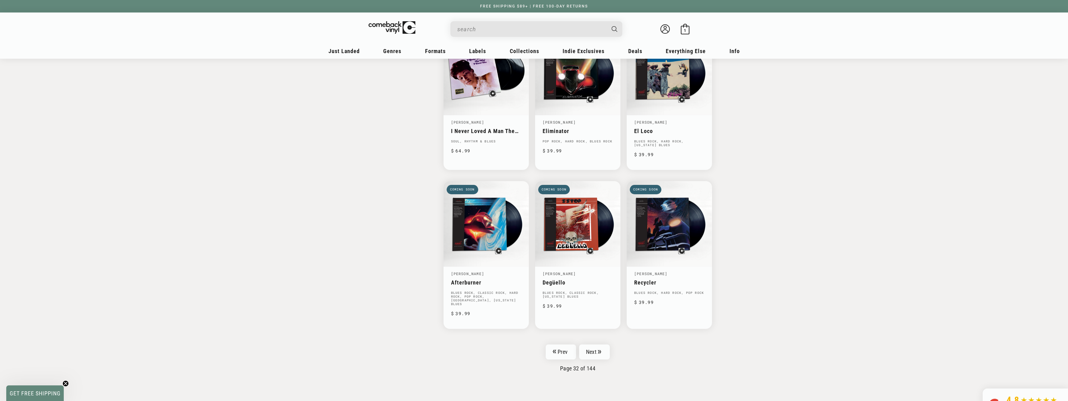
scroll to position [844, 0]
click at [593, 345] on link "Next" at bounding box center [594, 352] width 31 height 15
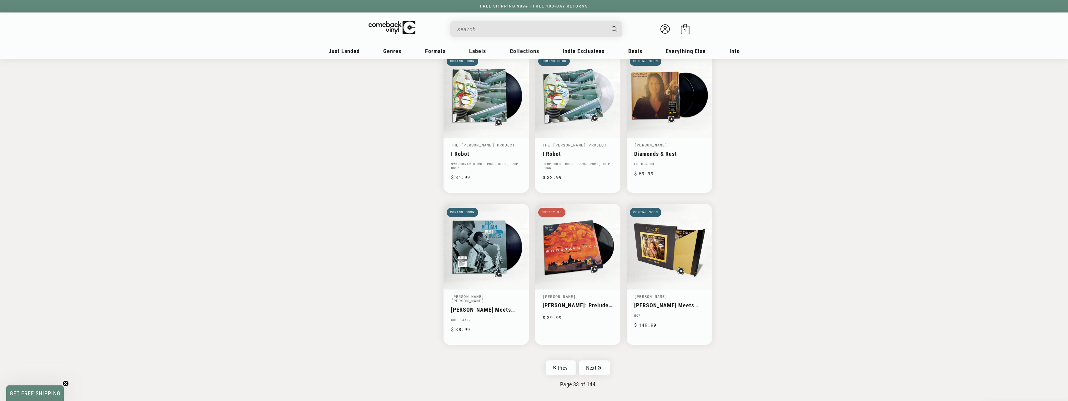
scroll to position [829, 0]
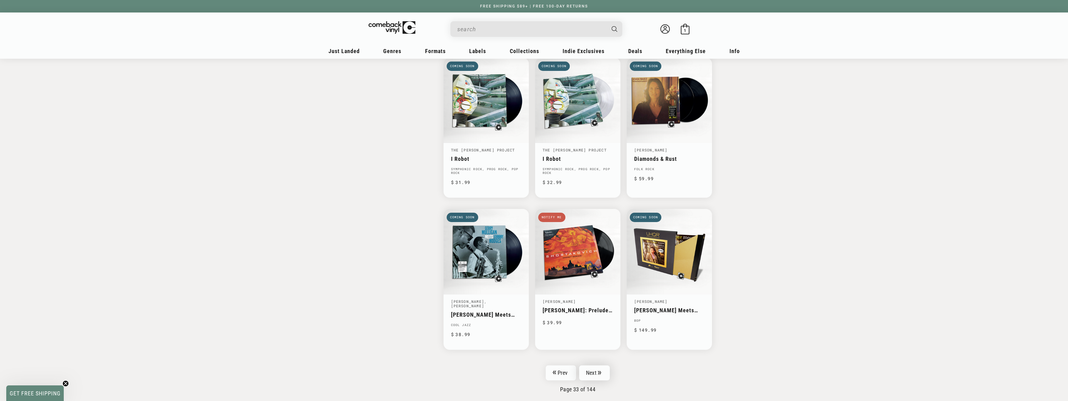
click at [597, 366] on link "Next" at bounding box center [594, 373] width 31 height 15
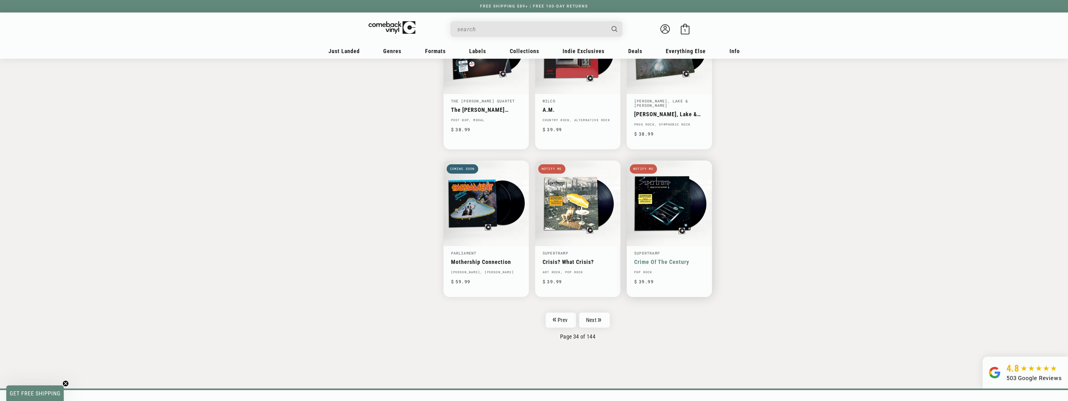
scroll to position [891, 0]
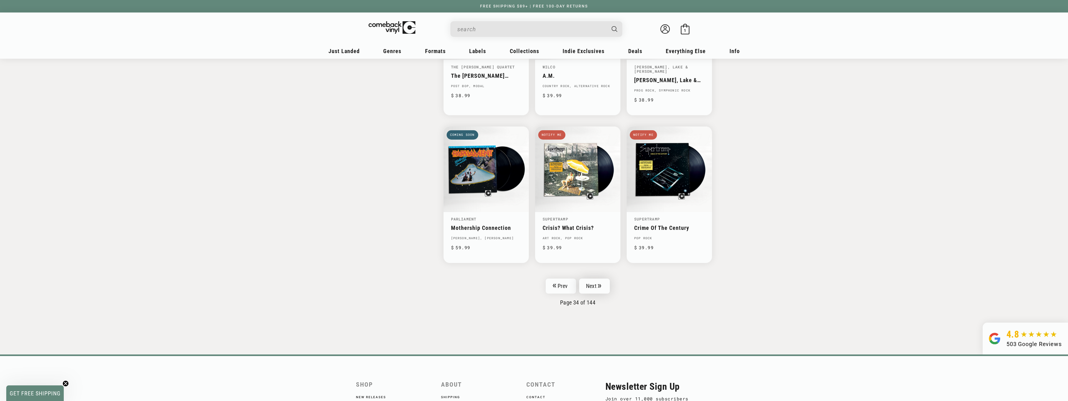
click at [597, 279] on link "Next" at bounding box center [594, 286] width 31 height 15
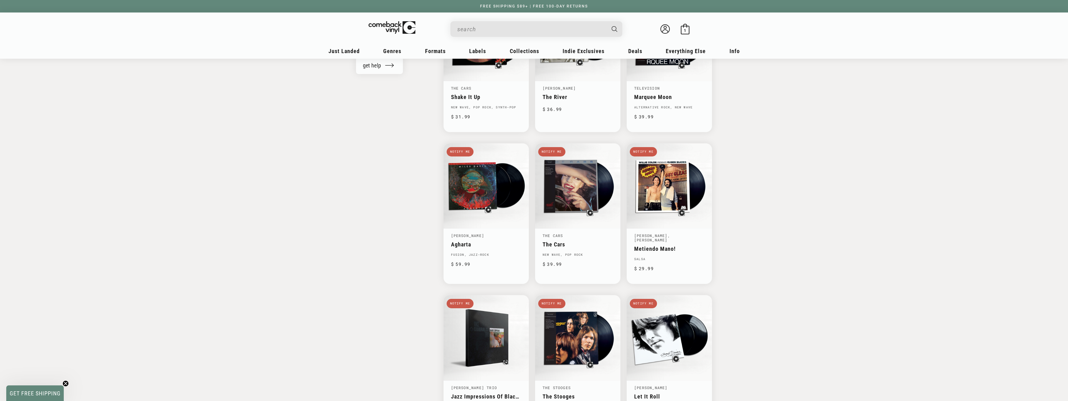
scroll to position [930, 0]
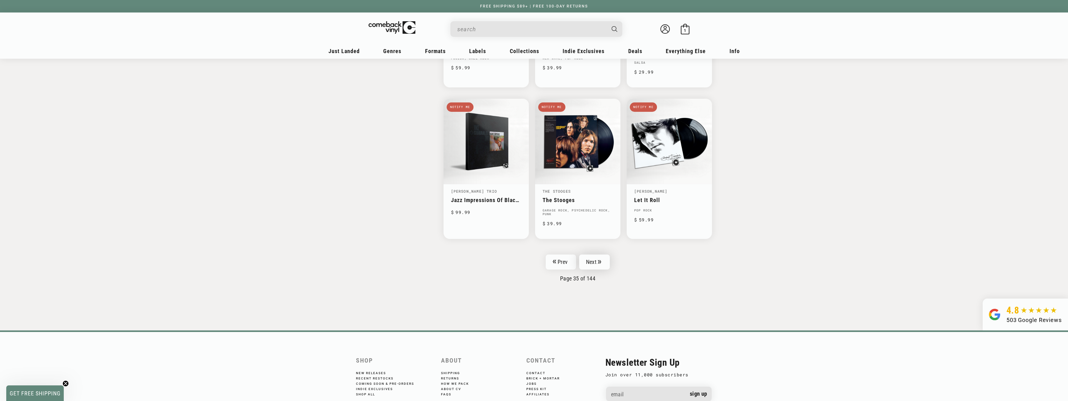
click at [596, 258] on link "Next" at bounding box center [594, 262] width 31 height 15
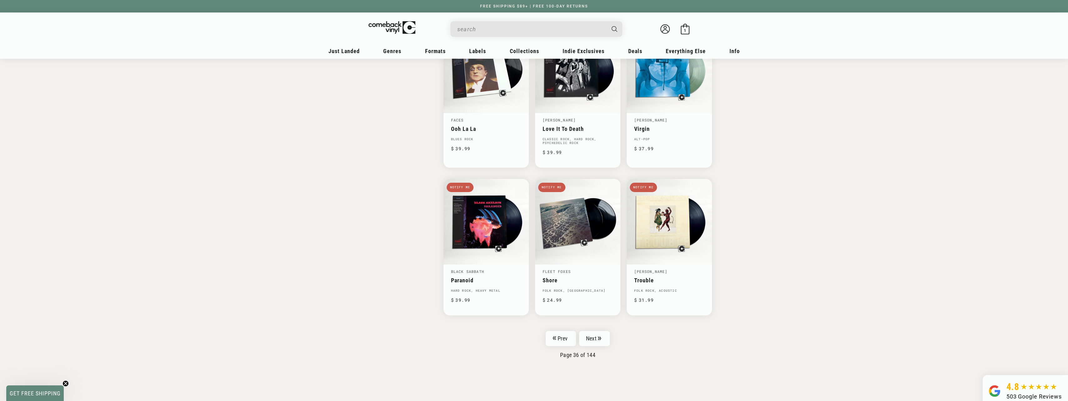
scroll to position [844, 0]
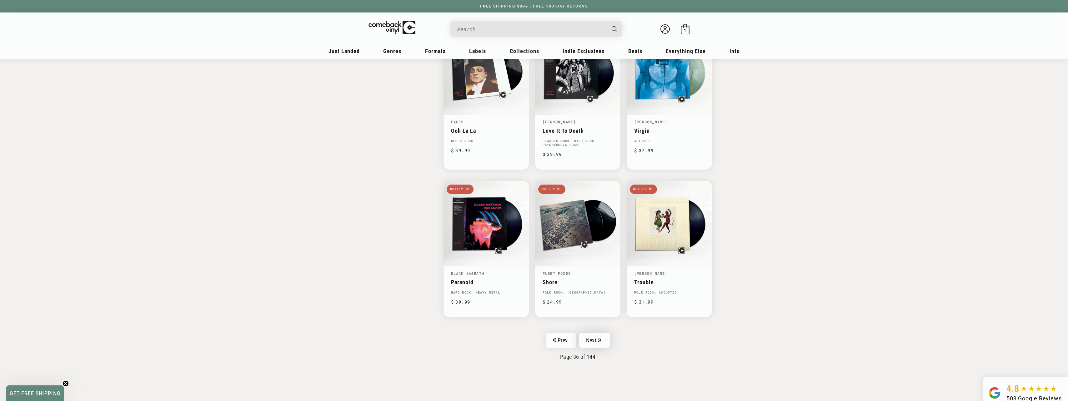
click at [593, 339] on link "Next" at bounding box center [594, 340] width 31 height 15
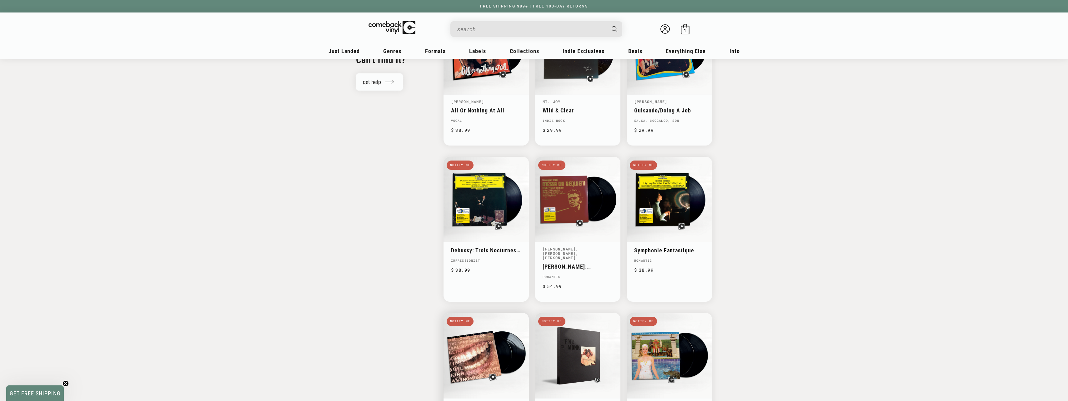
scroll to position [813, 0]
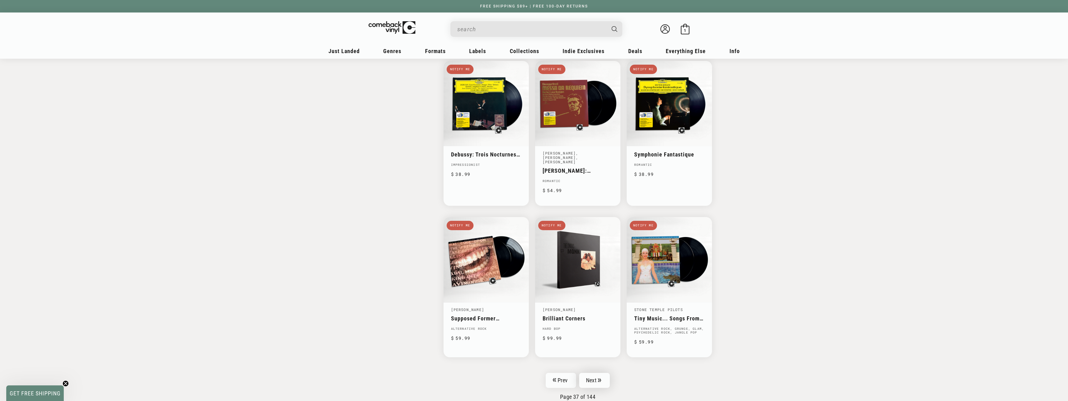
click at [592, 384] on link "Next" at bounding box center [594, 380] width 31 height 15
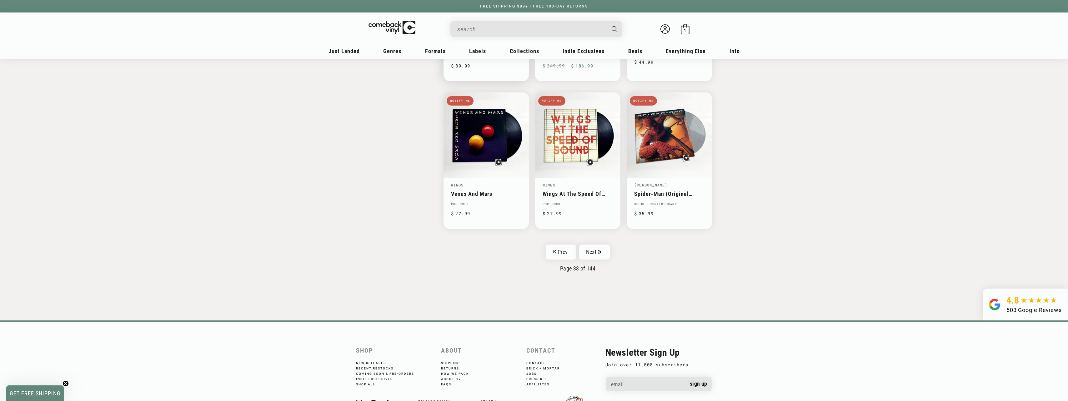
scroll to position [930, 0]
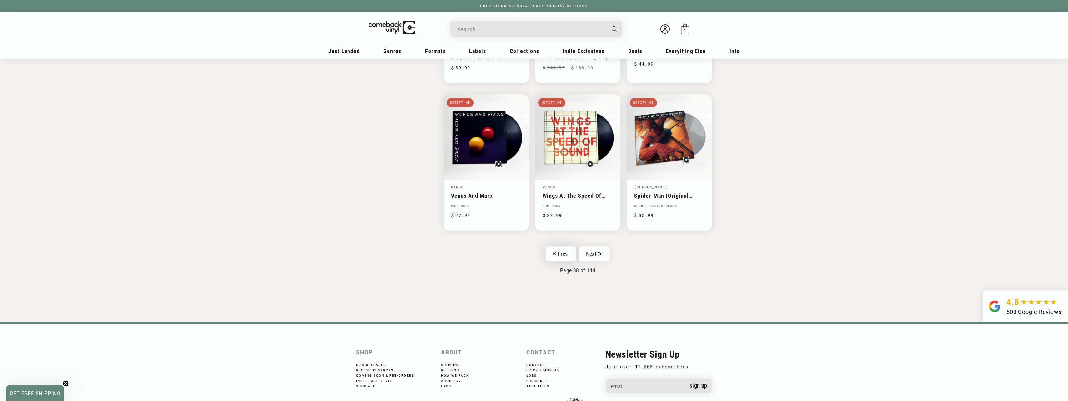
click at [562, 259] on link "Prev" at bounding box center [561, 254] width 30 height 15
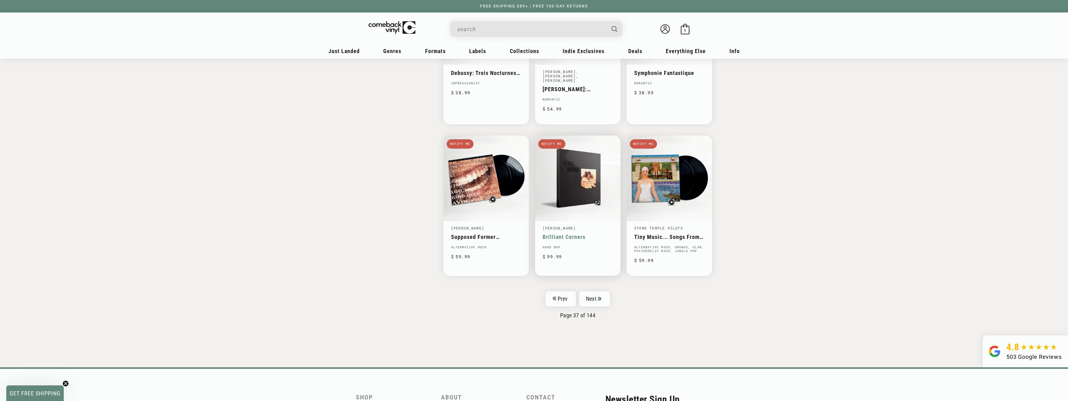
scroll to position [971, 0]
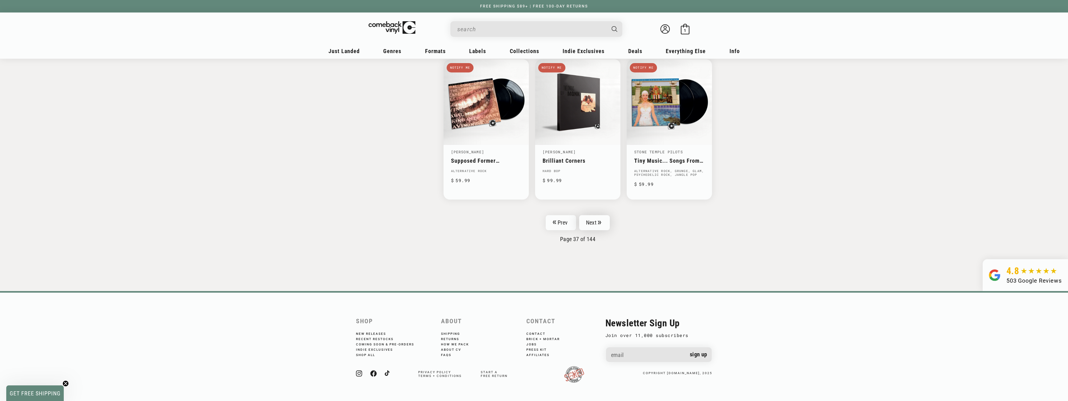
click at [599, 226] on link "Next" at bounding box center [594, 222] width 31 height 15
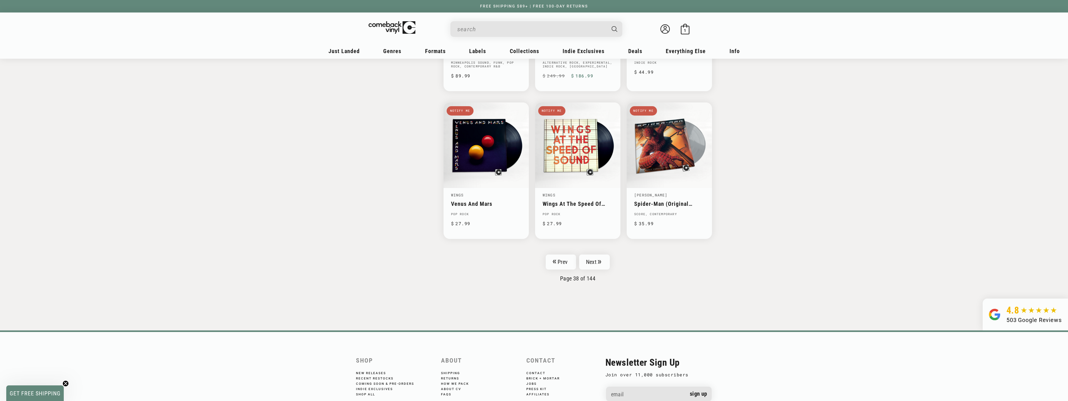
scroll to position [961, 0]
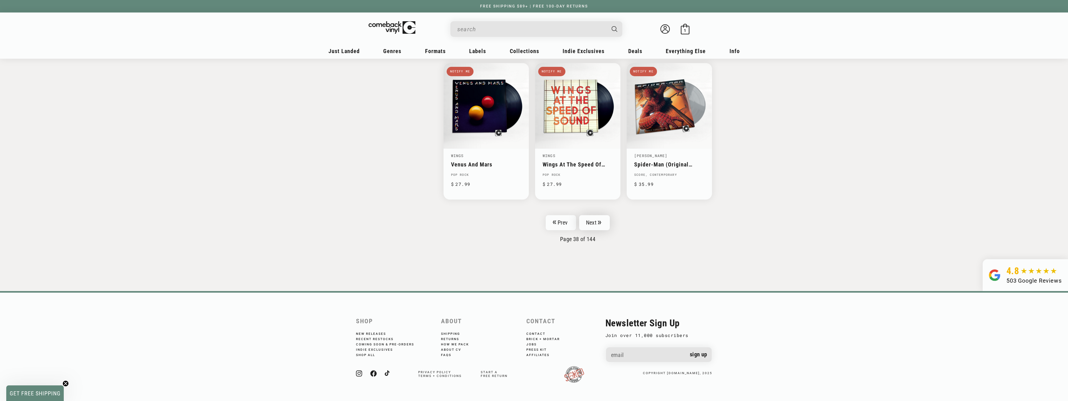
click at [599, 222] on icon "Pagination" at bounding box center [599, 223] width 3 height 4
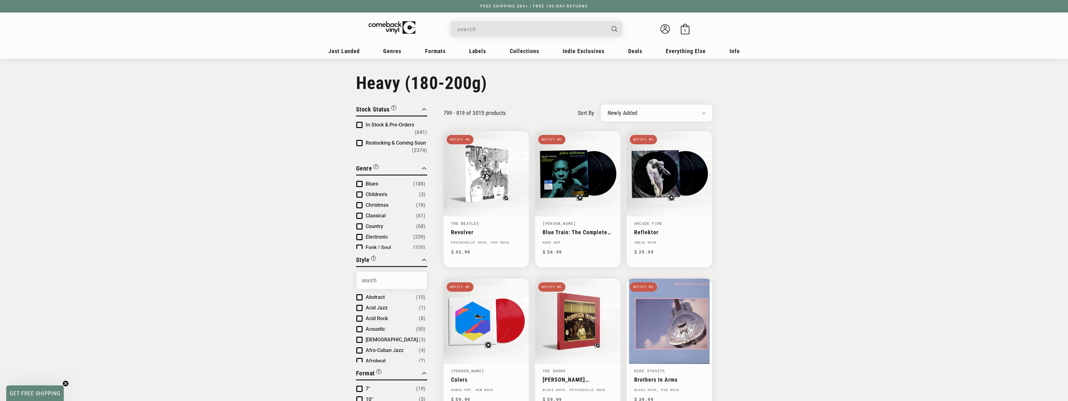
click at [685, 112] on select "Newly Added Popularity Artist (A-Z) Price (High To Low) Price (Low To High) Per…" at bounding box center [657, 113] width 98 height 6
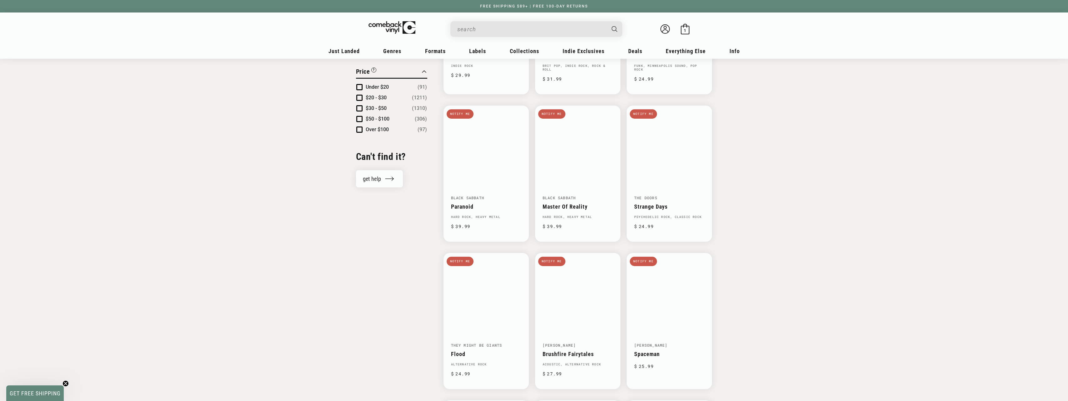
scroll to position [586, 0]
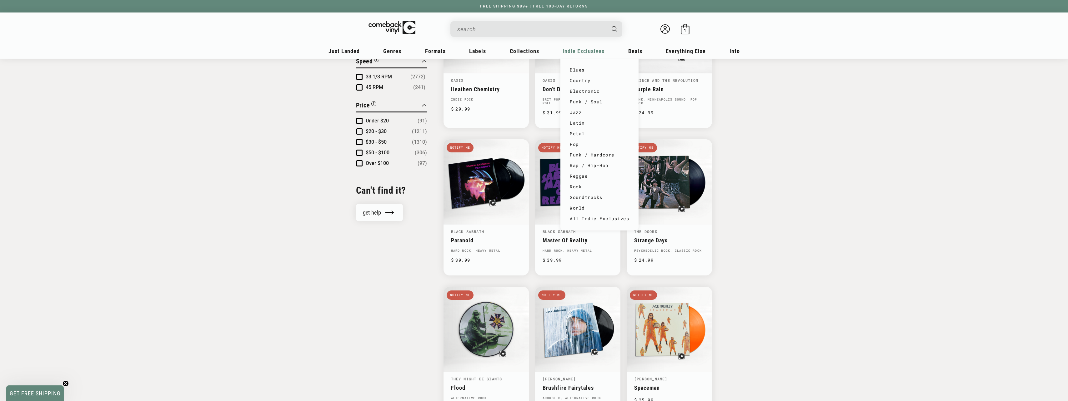
click at [585, 53] on span "Indie Exclusives" at bounding box center [584, 51] width 42 height 7
click at [582, 187] on link "Rock" at bounding box center [599, 187] width 59 height 11
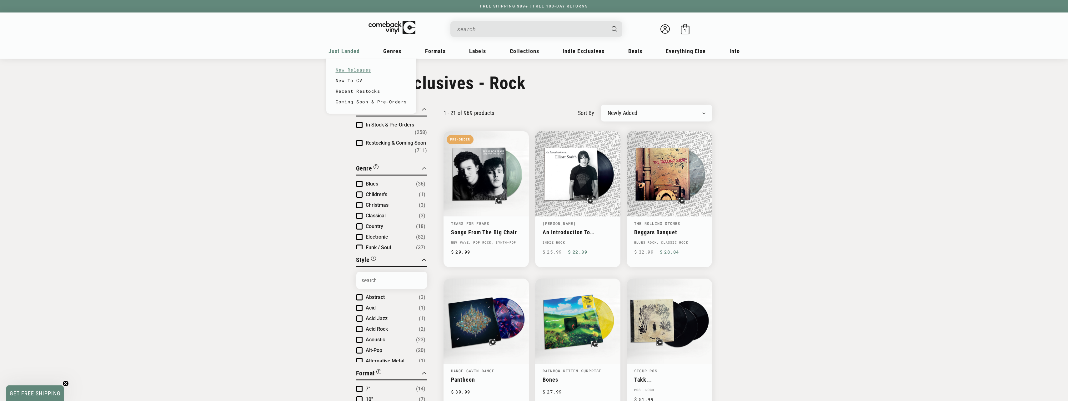
click at [342, 71] on link "New Releases" at bounding box center [371, 70] width 71 height 11
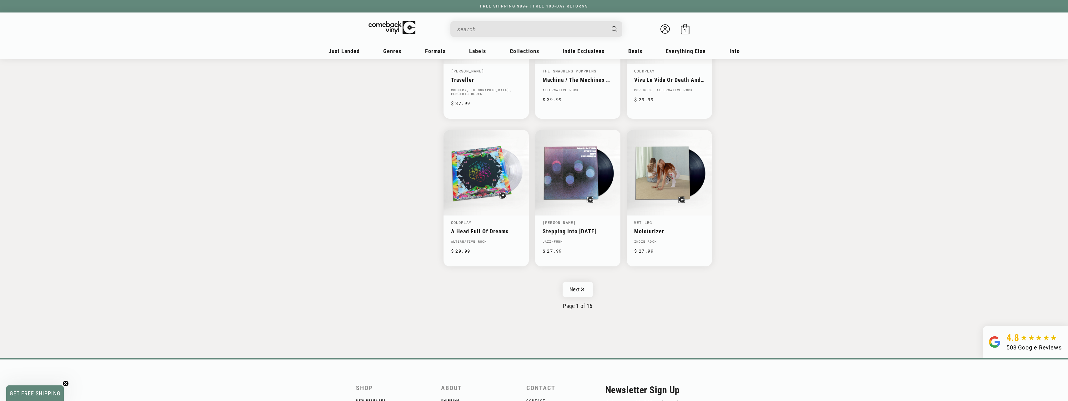
scroll to position [907, 0]
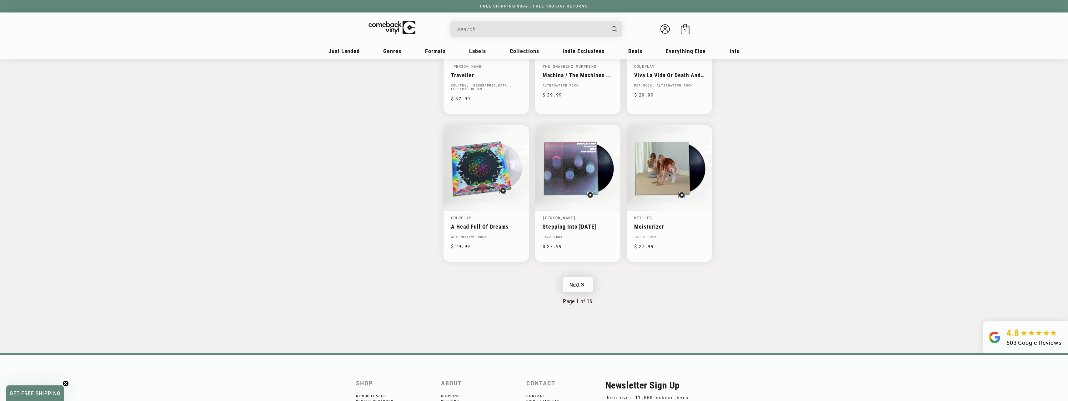
click at [581, 284] on link "Next" at bounding box center [578, 285] width 31 height 15
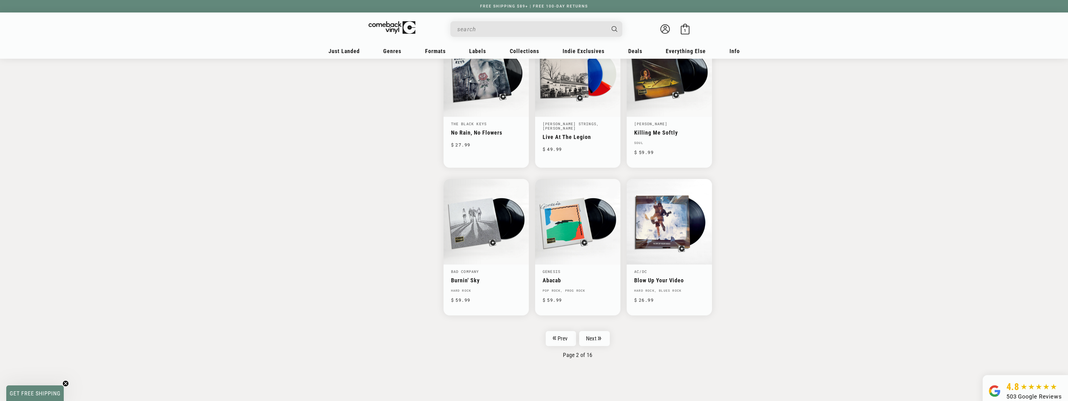
scroll to position [938, 0]
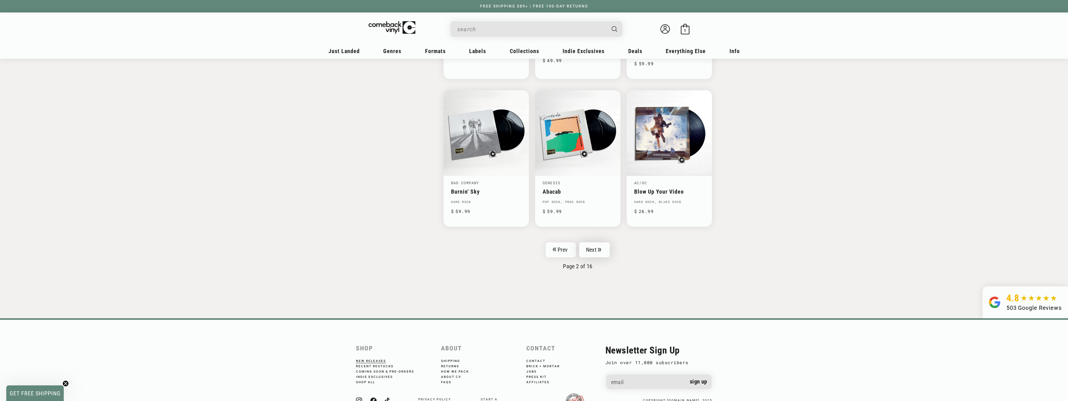
click at [597, 250] on link "Next" at bounding box center [594, 250] width 31 height 15
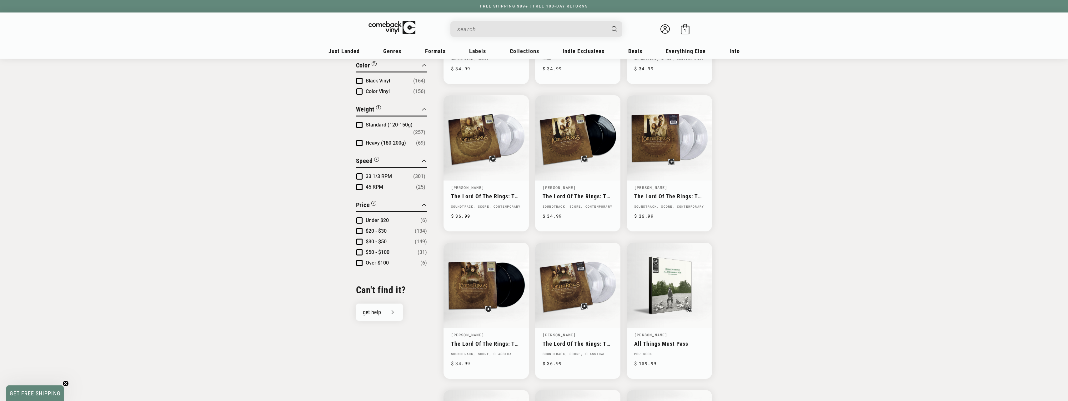
scroll to position [485, 0]
